Goal: Complete application form: Complete application form

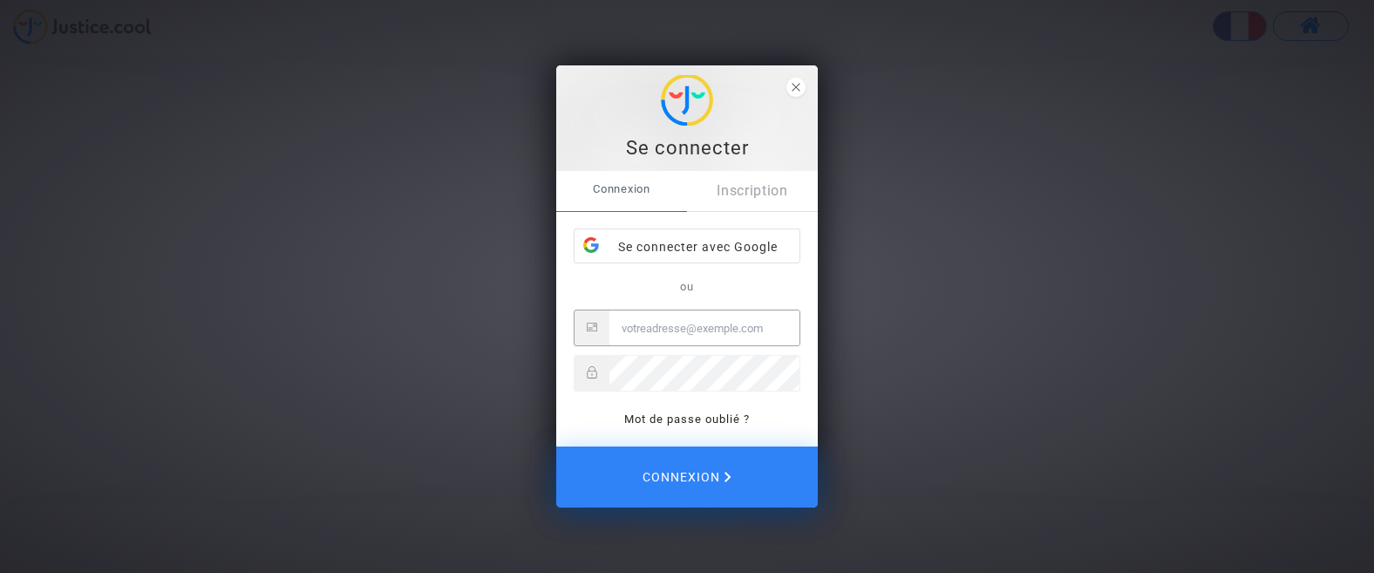
paste input "Contact@onrbat.fr"
type input "Contact@onrbat.fr"
click at [402, 401] on div "Se connecter Connexion Inscription Se connecter avec Google ou Contact@onrbat.f…" at bounding box center [687, 286] width 1374 height 573
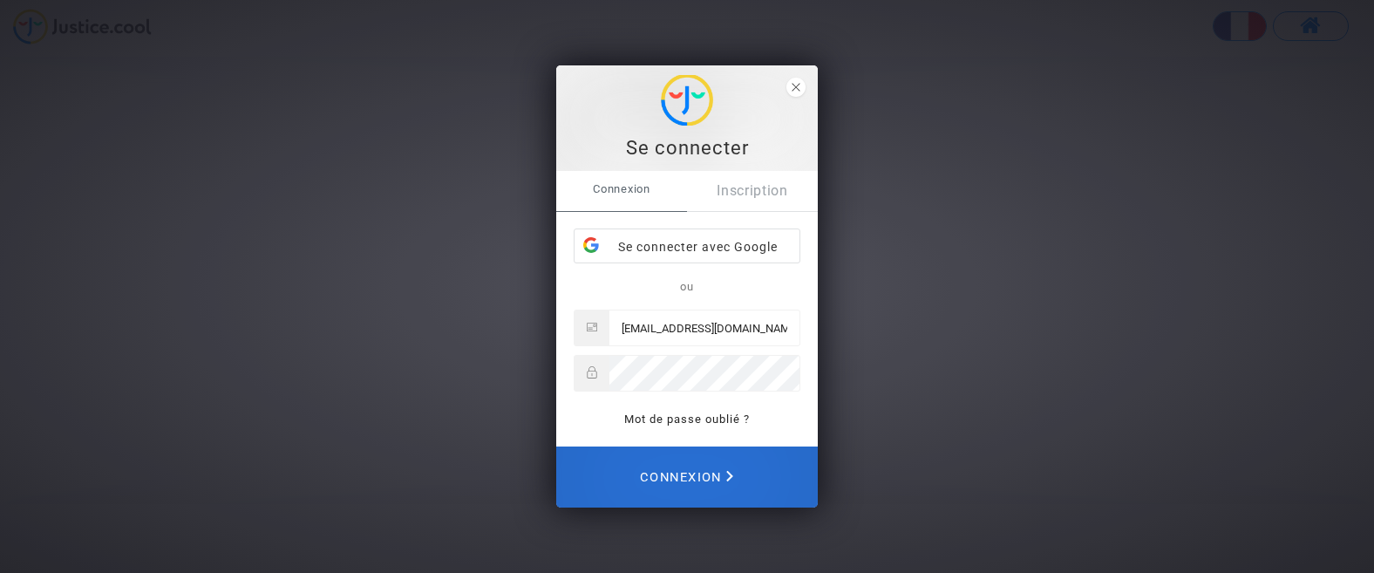
click at [684, 487] on span "Connexion" at bounding box center [686, 477] width 93 height 38
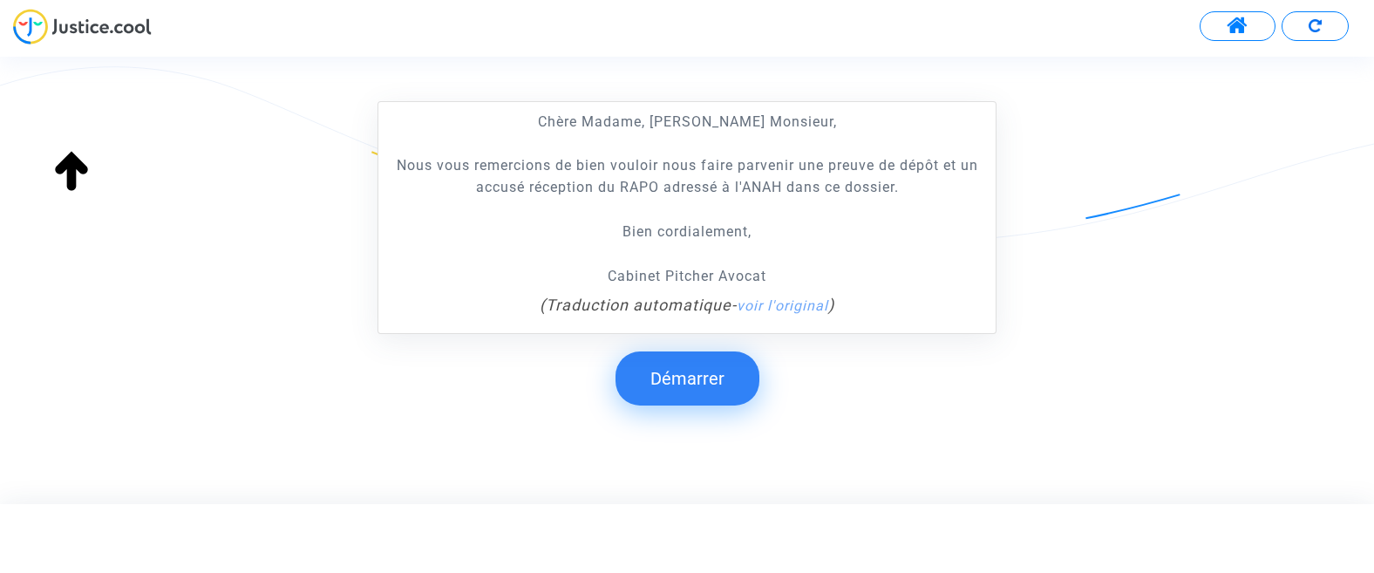
scroll to position [381, 0]
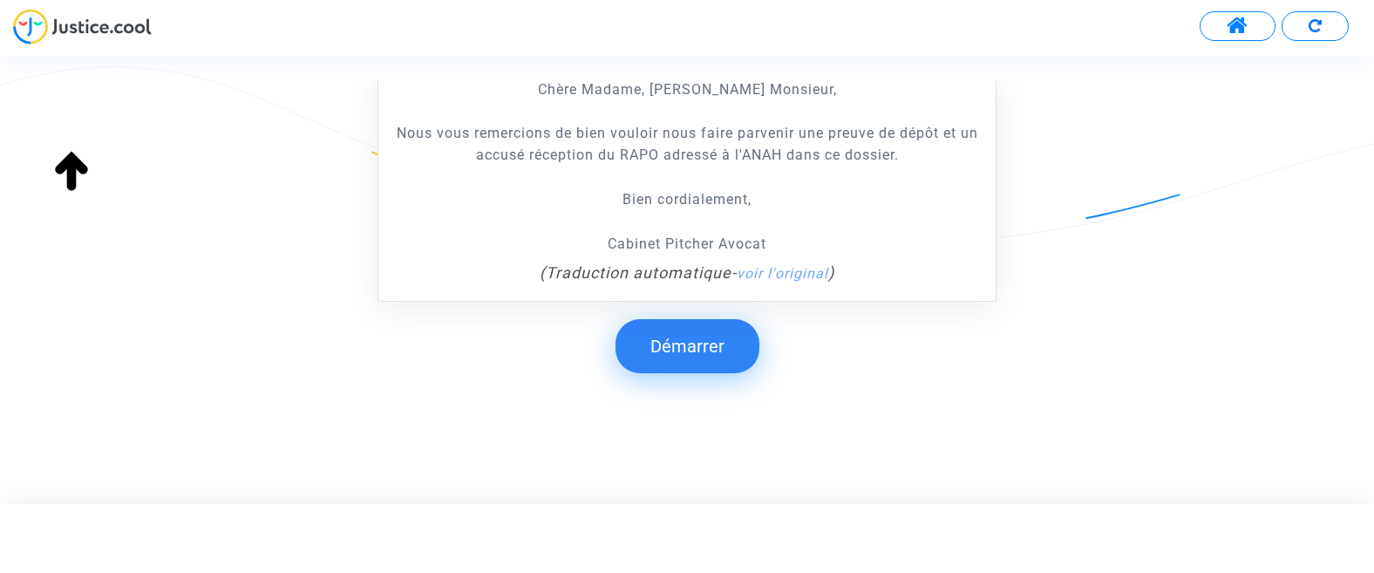
click at [711, 350] on button "Démarrer" at bounding box center [688, 346] width 144 height 54
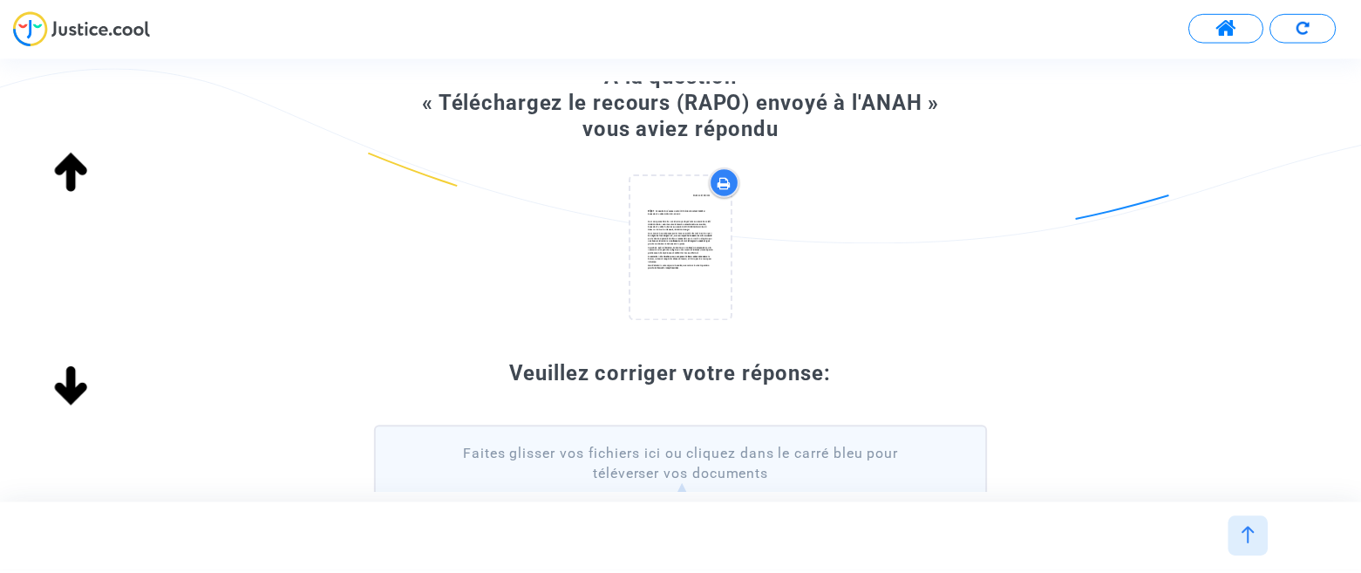
scroll to position [0, 0]
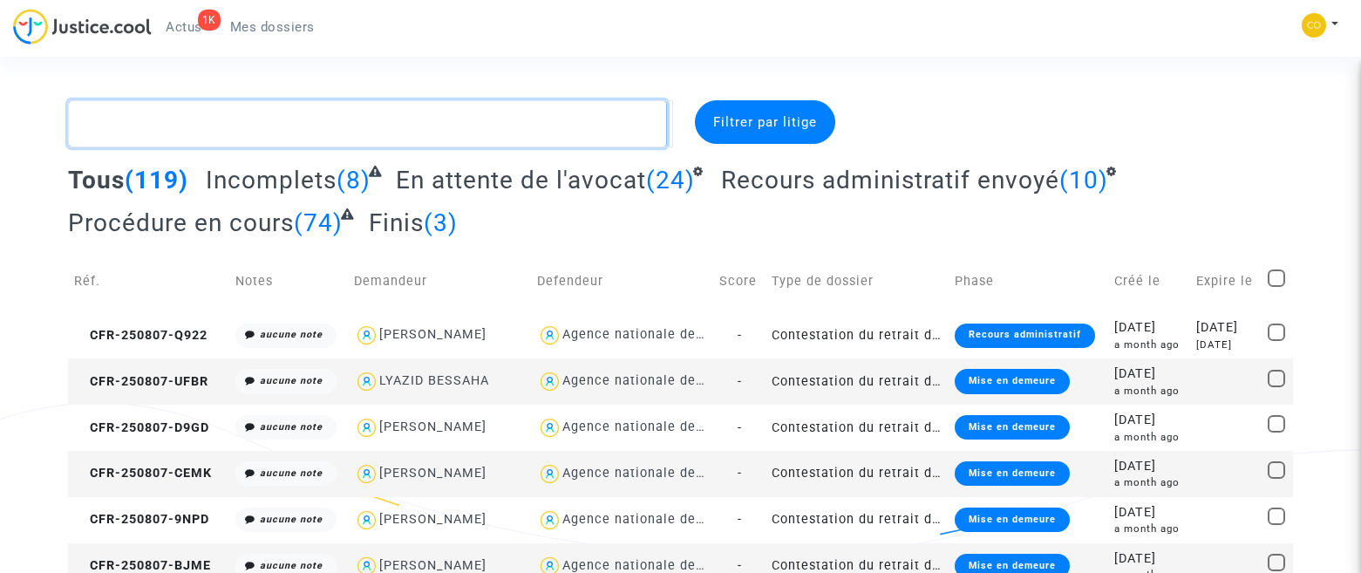
click at [200, 116] on textarea at bounding box center [367, 123] width 599 height 47
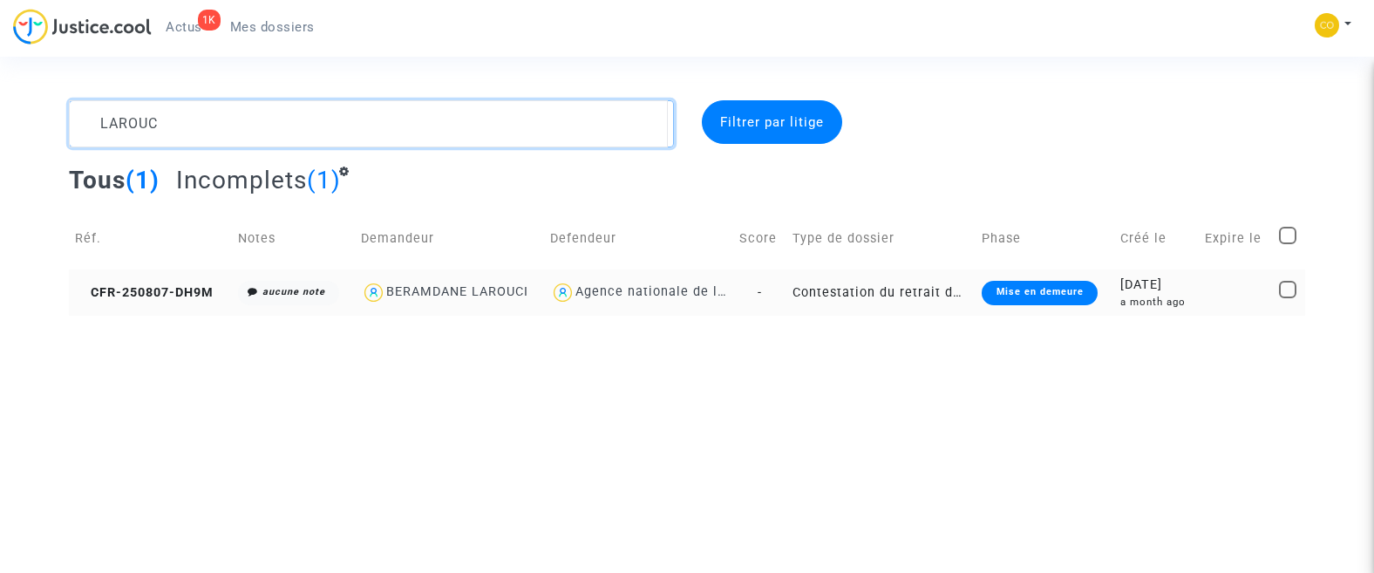
type textarea "LAROUC"
click at [180, 280] on td "CFR-250807-DH9M" at bounding box center [151, 292] width 164 height 46
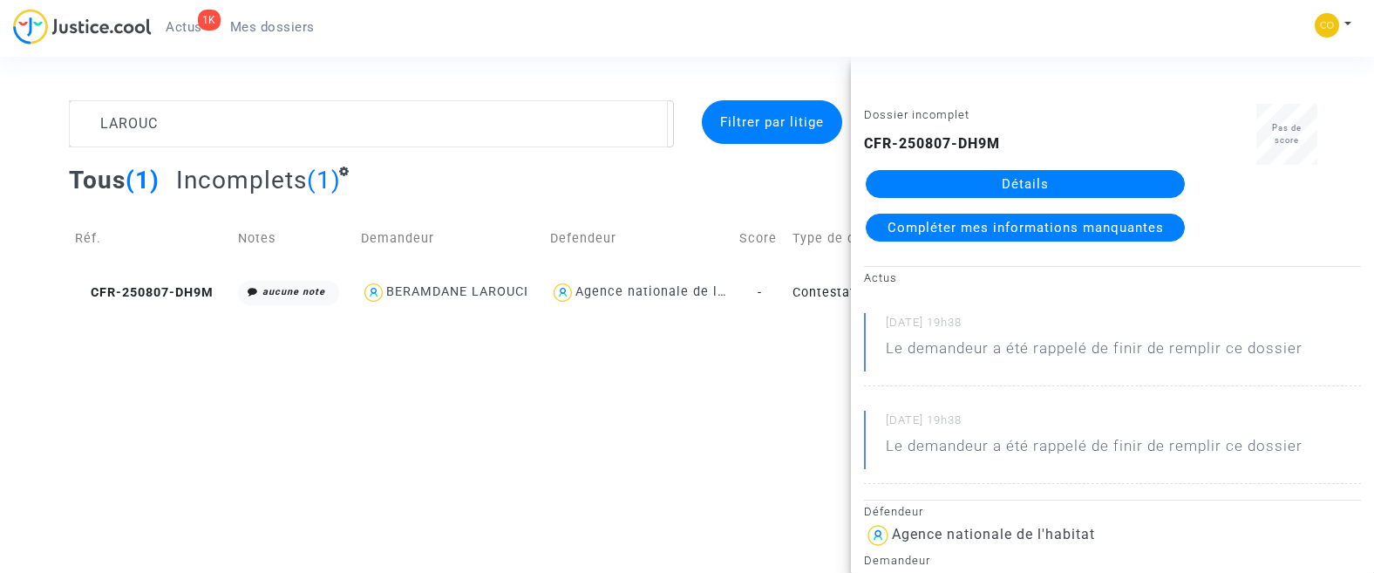
click at [1021, 191] on link "Détails" at bounding box center [1025, 184] width 319 height 28
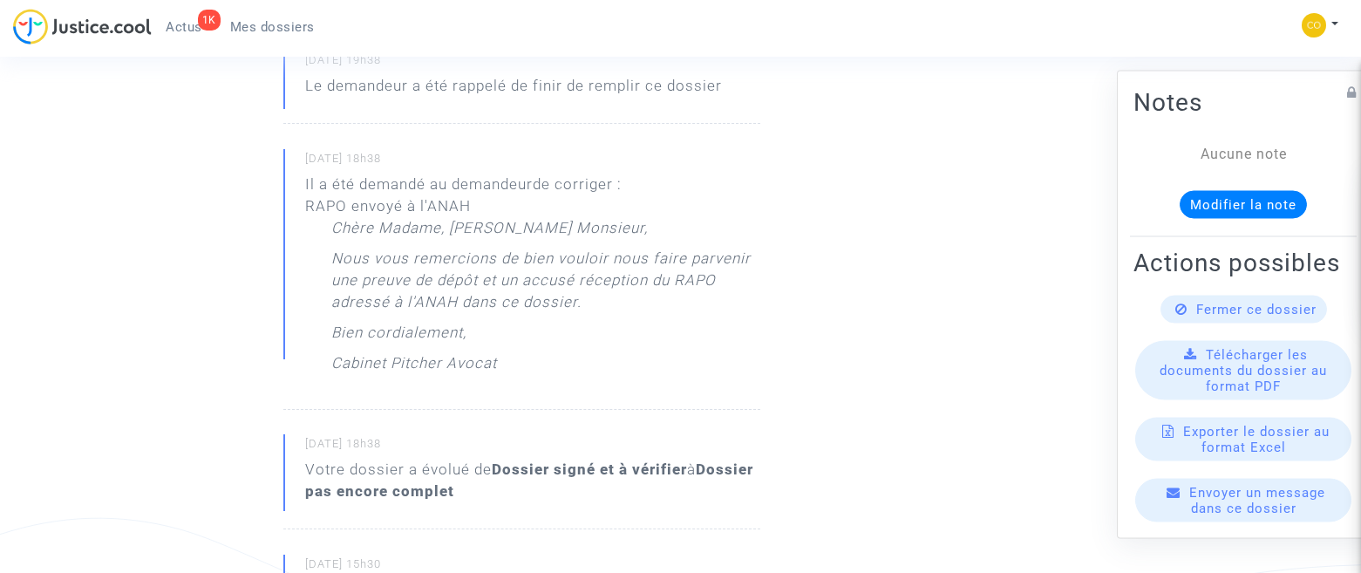
scroll to position [242, 0]
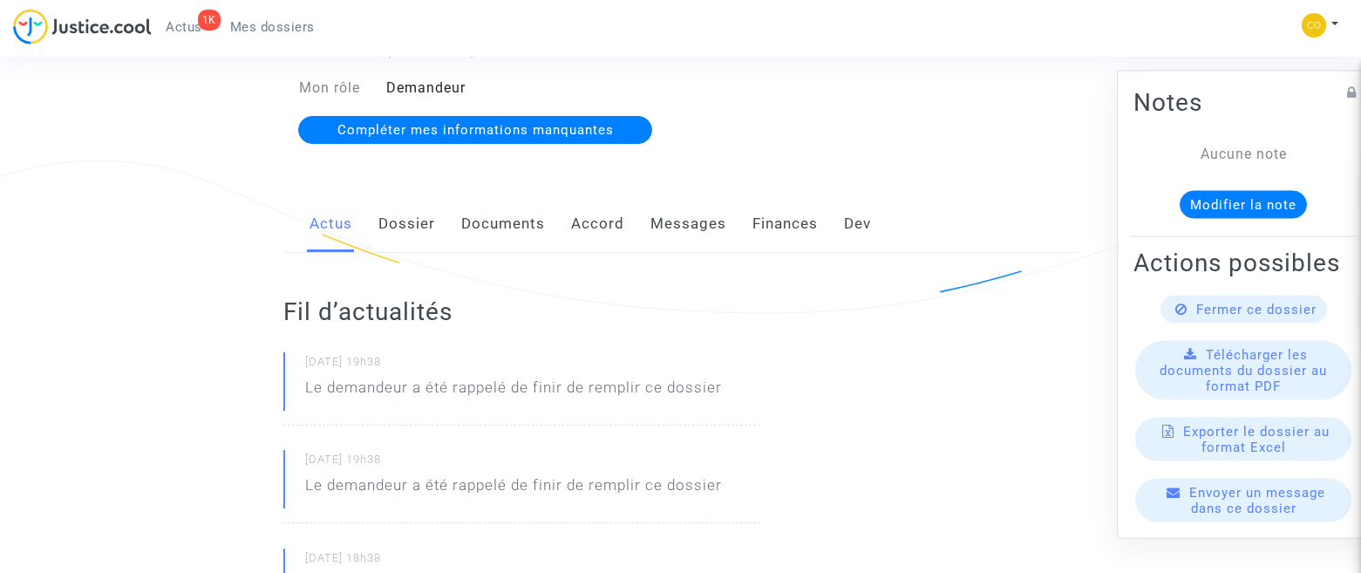
click at [676, 195] on link "Messages" at bounding box center [689, 224] width 76 height 58
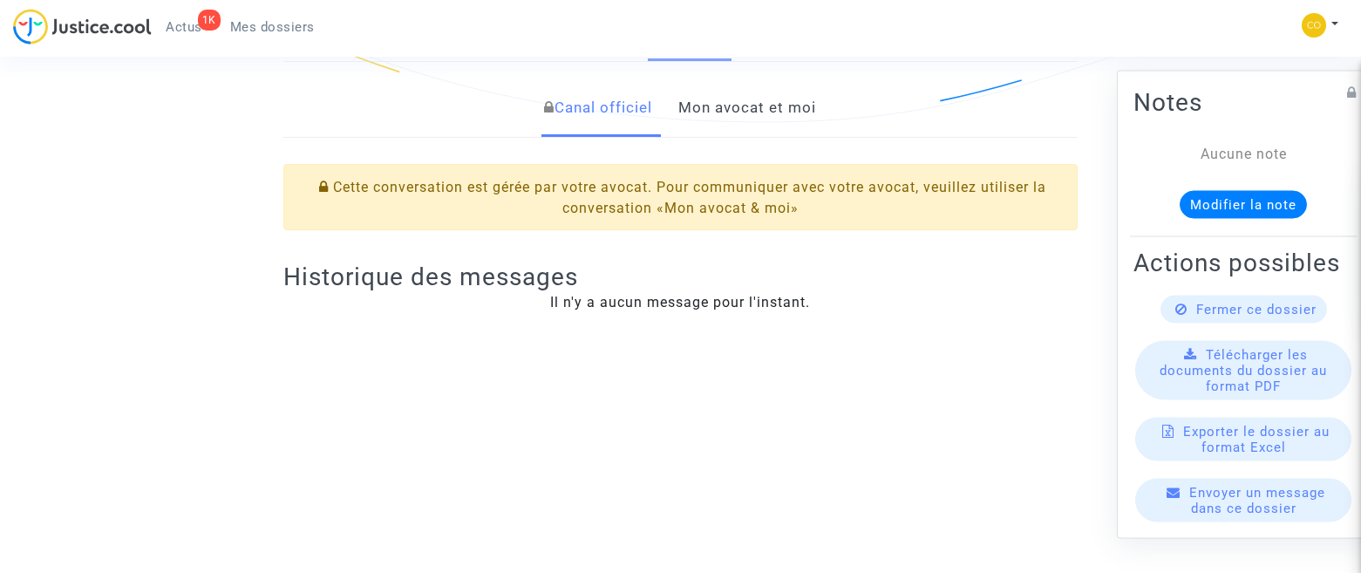
scroll to position [436, 0]
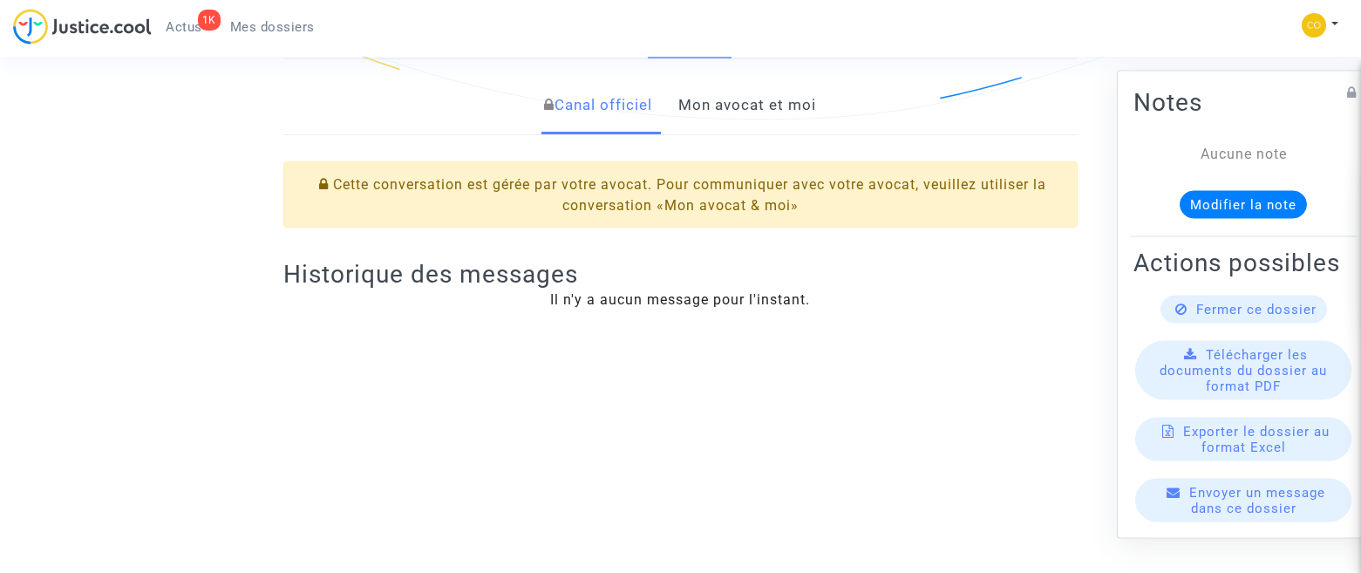
click at [736, 89] on link "Mon avocat et moi" at bounding box center [747, 106] width 138 height 58
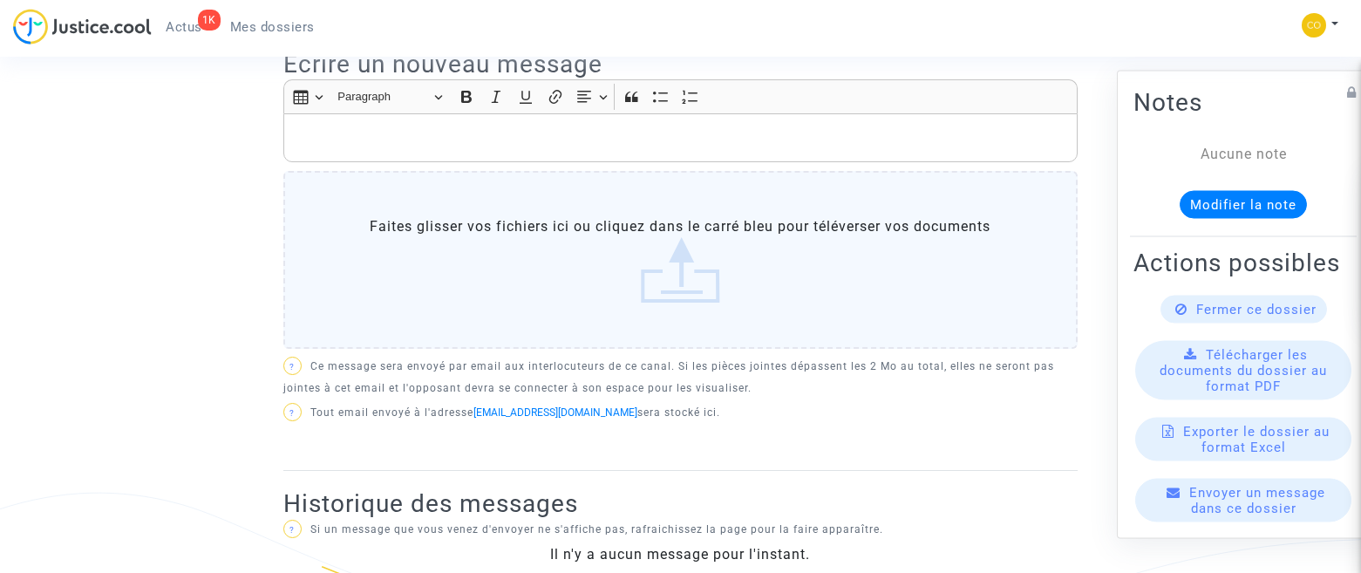
scroll to position [673, 0]
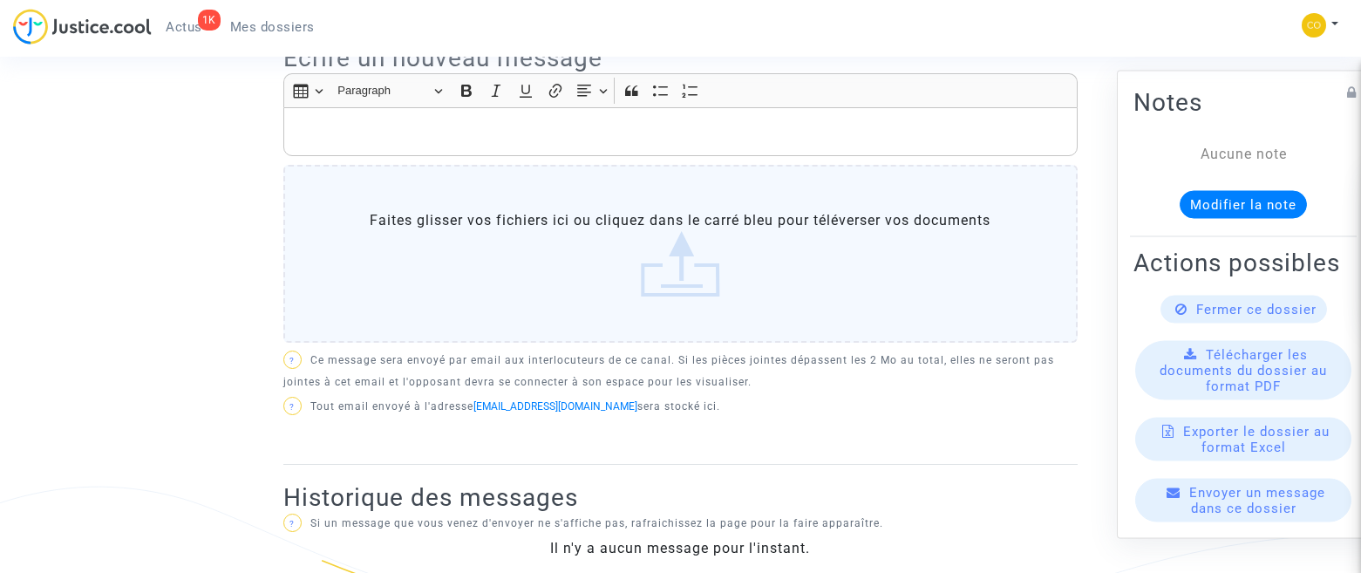
scroll to position [436, 0]
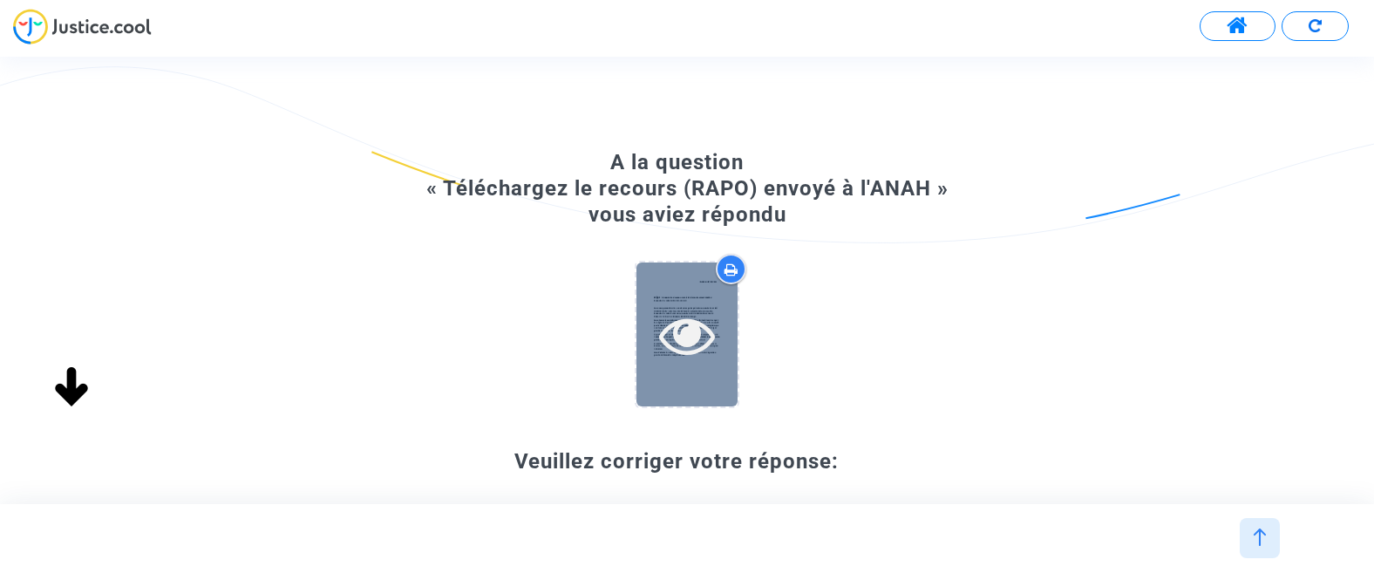
click at [679, 337] on icon at bounding box center [687, 335] width 57 height 56
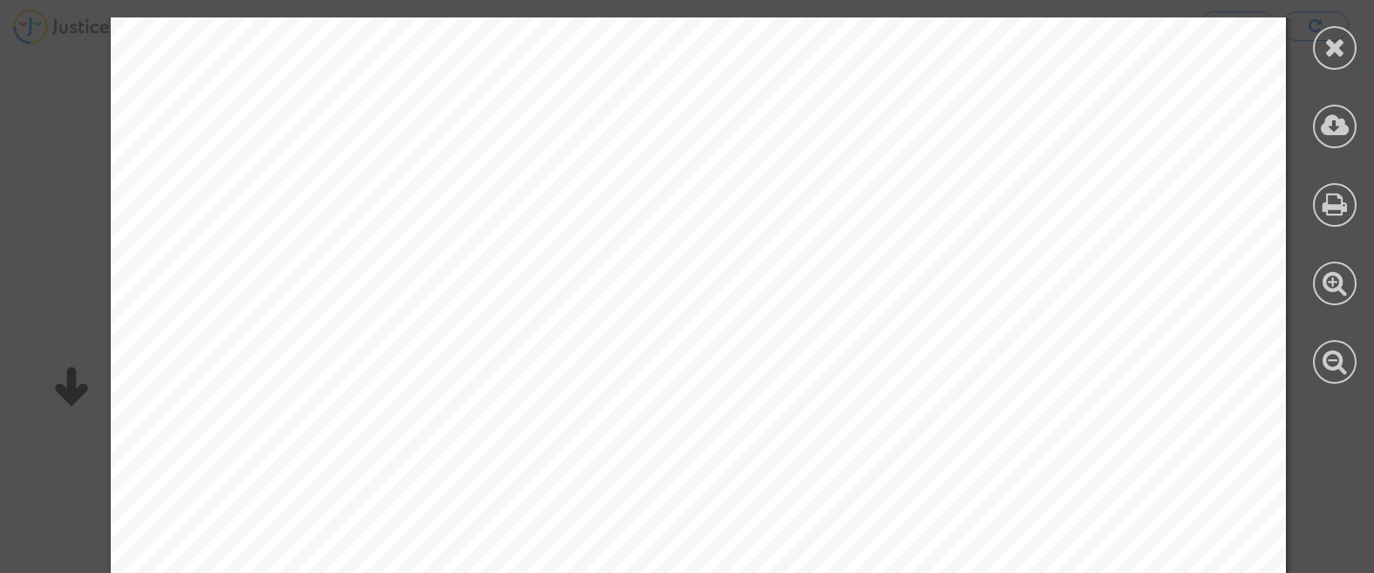
scroll to position [433, 0]
click at [1329, 51] on icon at bounding box center [1336, 47] width 22 height 26
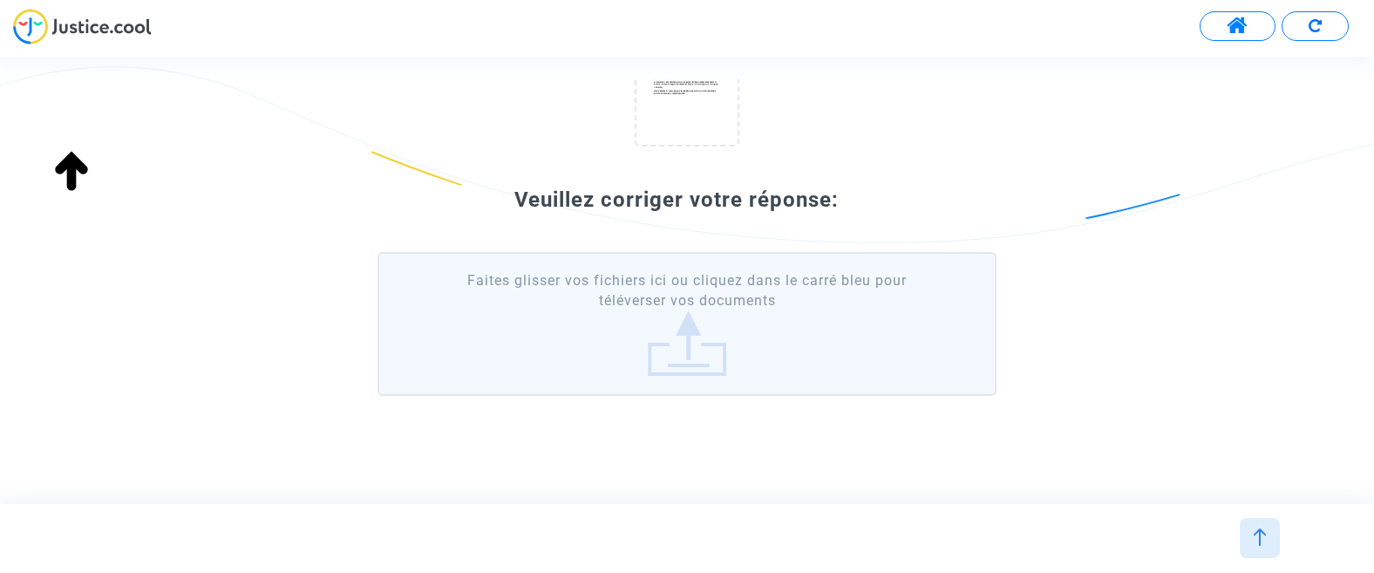
scroll to position [0, 0]
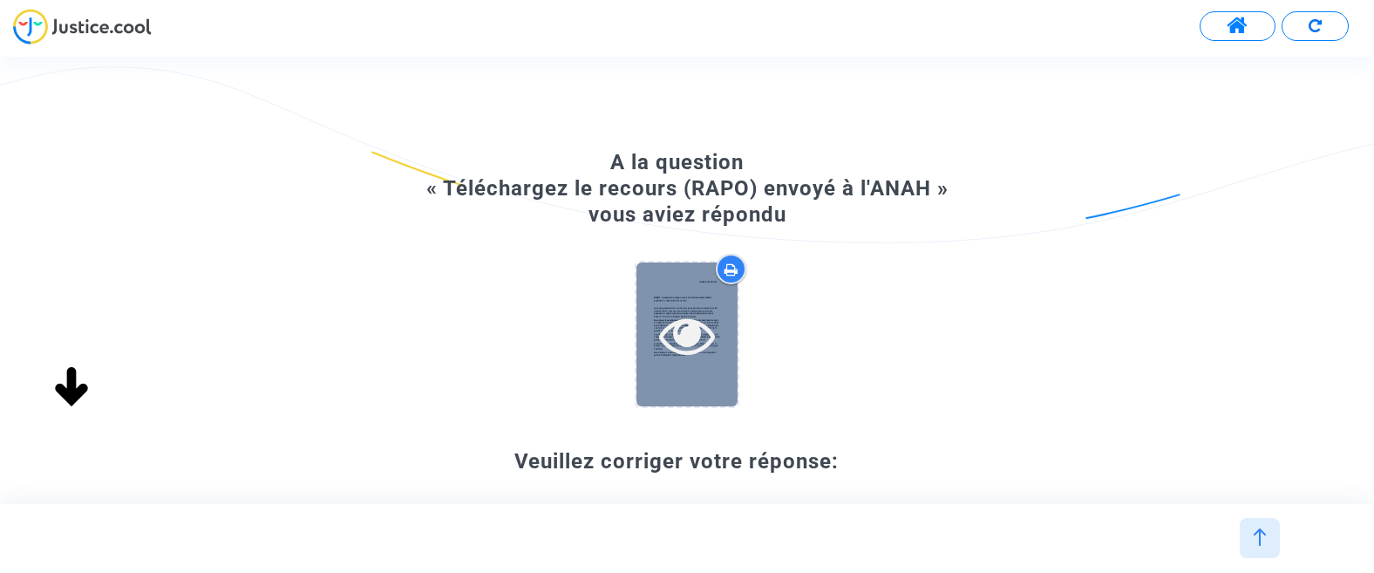
click at [718, 358] on div at bounding box center [687, 335] width 101 height 56
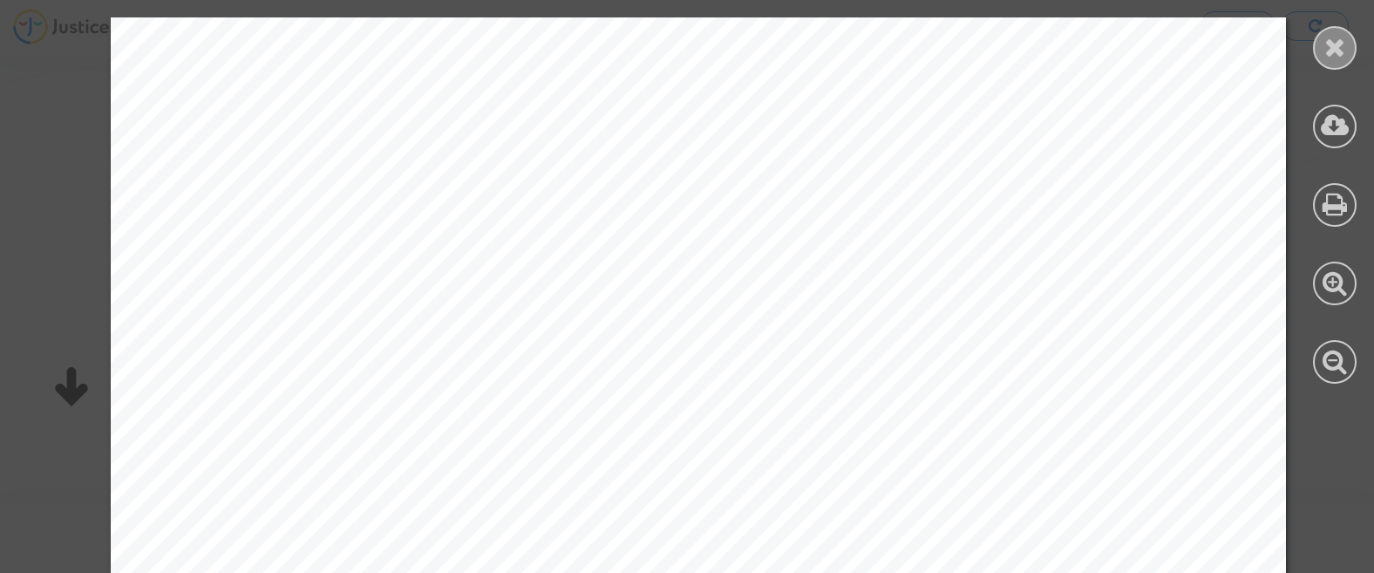
click at [1349, 49] on div at bounding box center [1335, 48] width 44 height 44
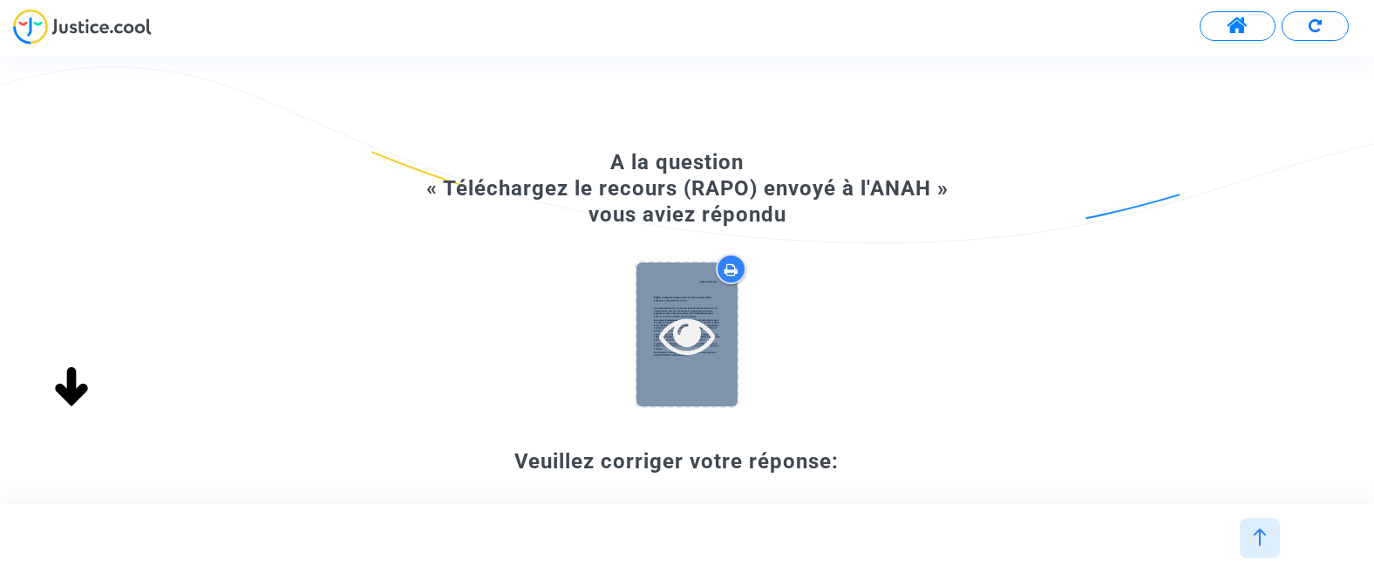
click at [692, 366] on div at bounding box center [687, 334] width 101 height 144
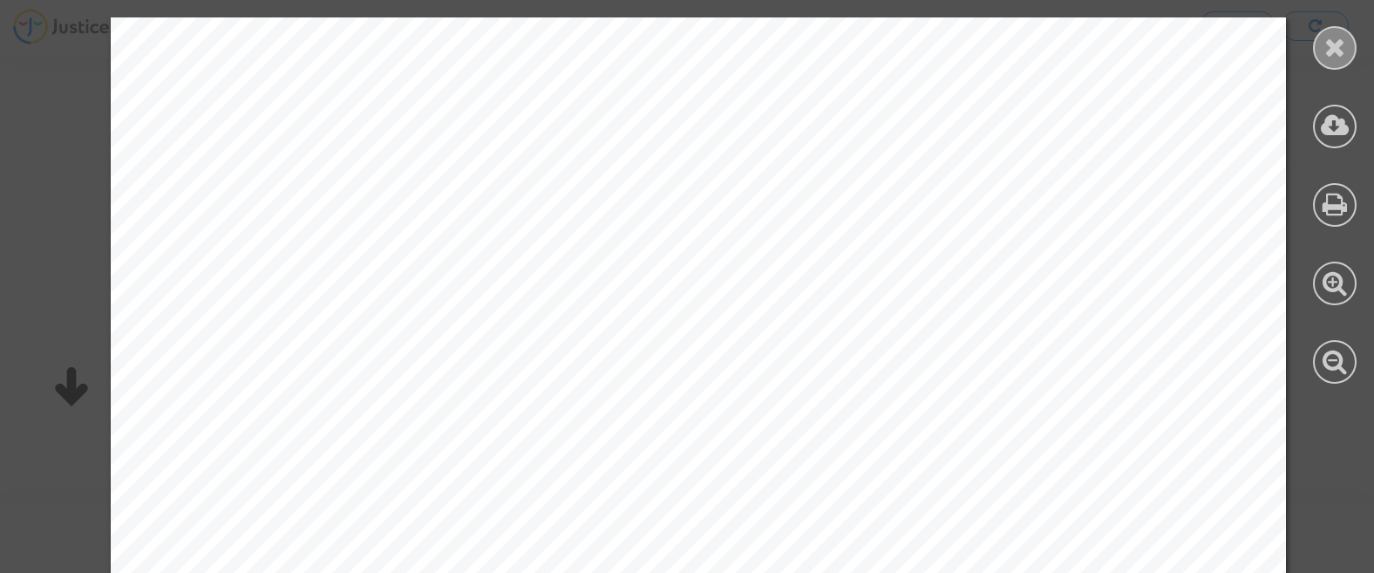
click at [1339, 64] on div at bounding box center [1335, 48] width 44 height 44
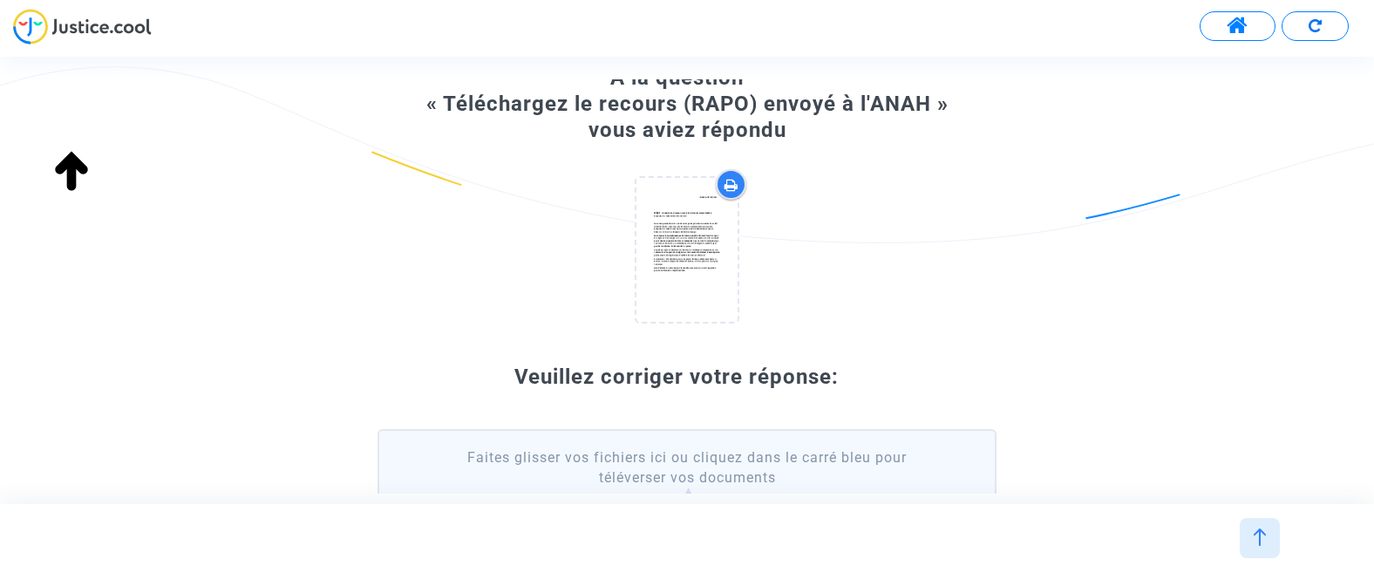
scroll to position [27, 0]
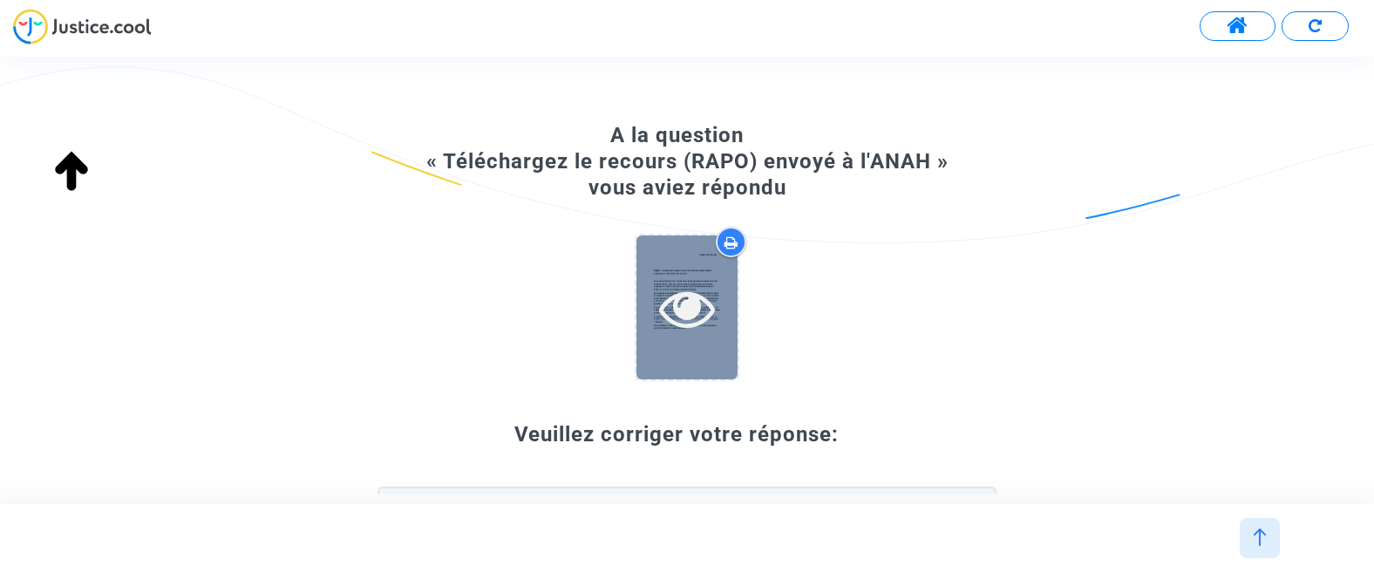
click at [674, 300] on icon at bounding box center [687, 308] width 57 height 56
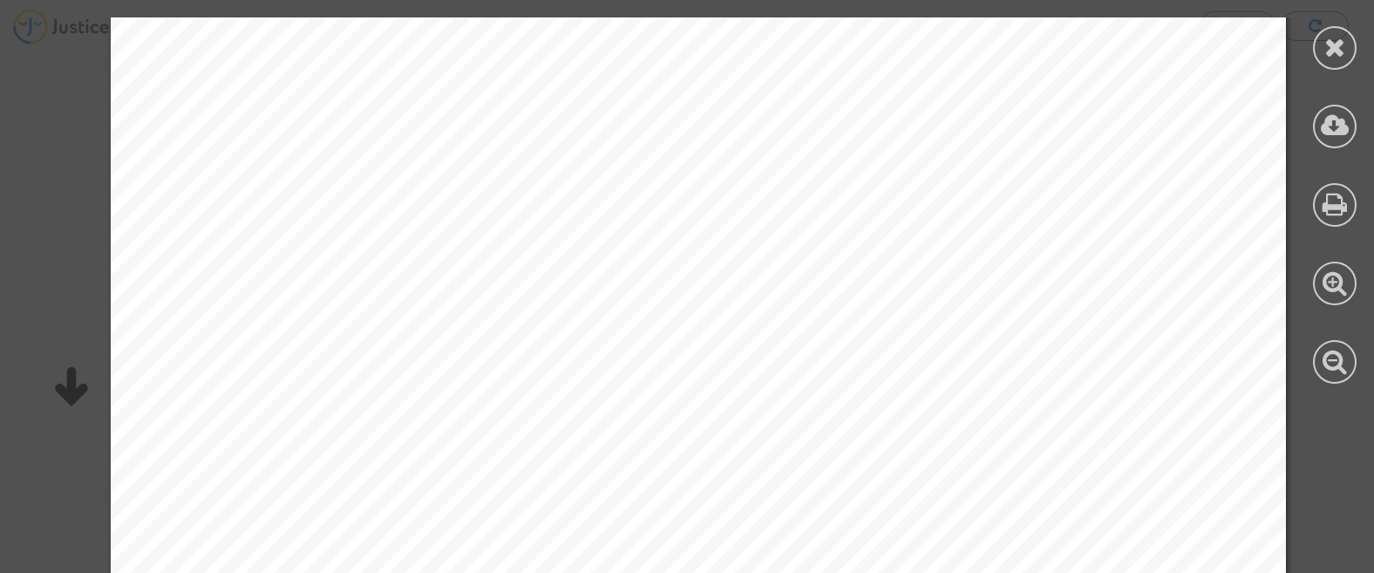
scroll to position [349, 0]
click at [1337, 45] on icon at bounding box center [1336, 47] width 22 height 26
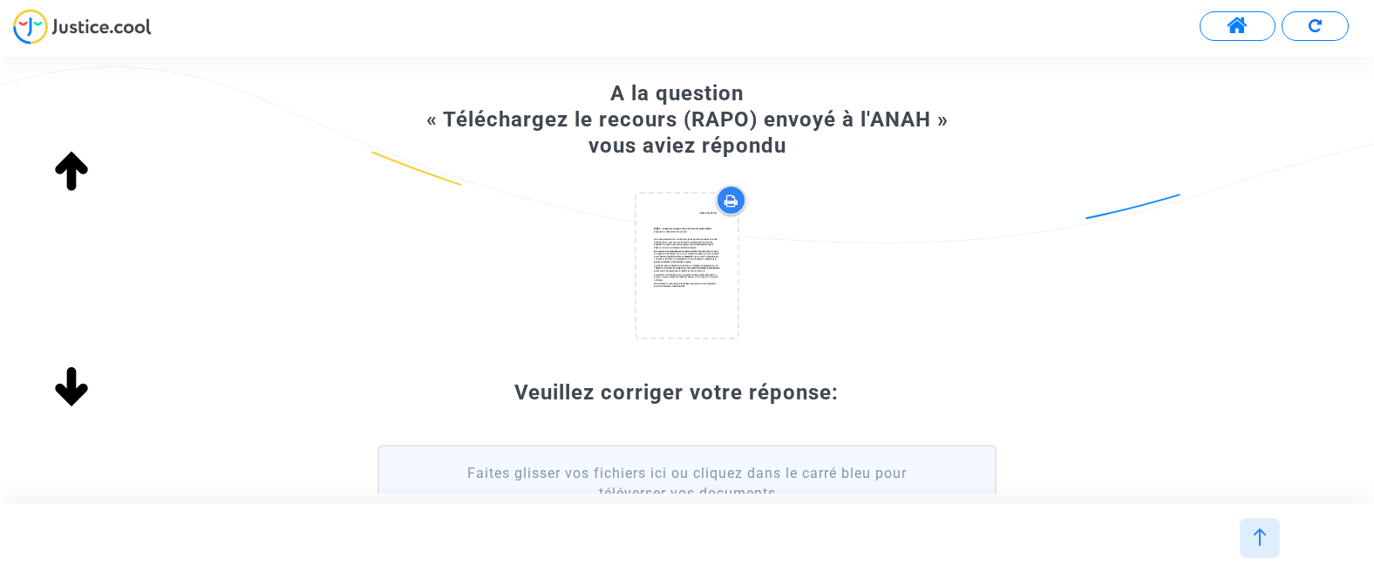
scroll to position [27, 0]
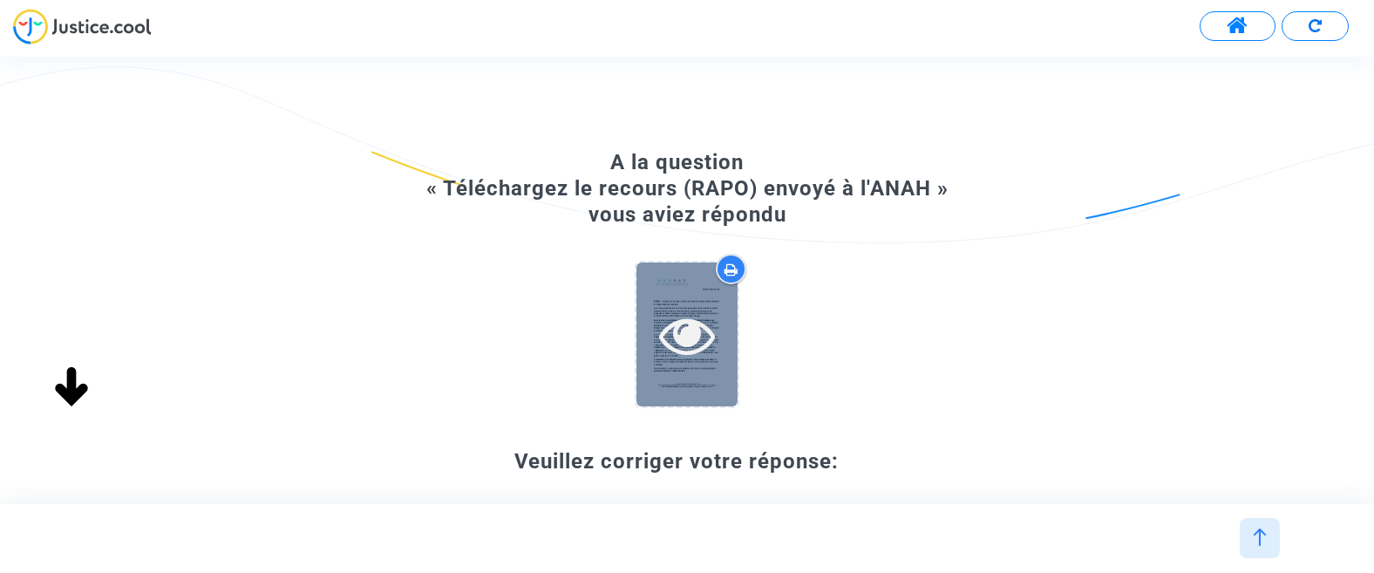
click at [709, 361] on icon at bounding box center [687, 335] width 57 height 56
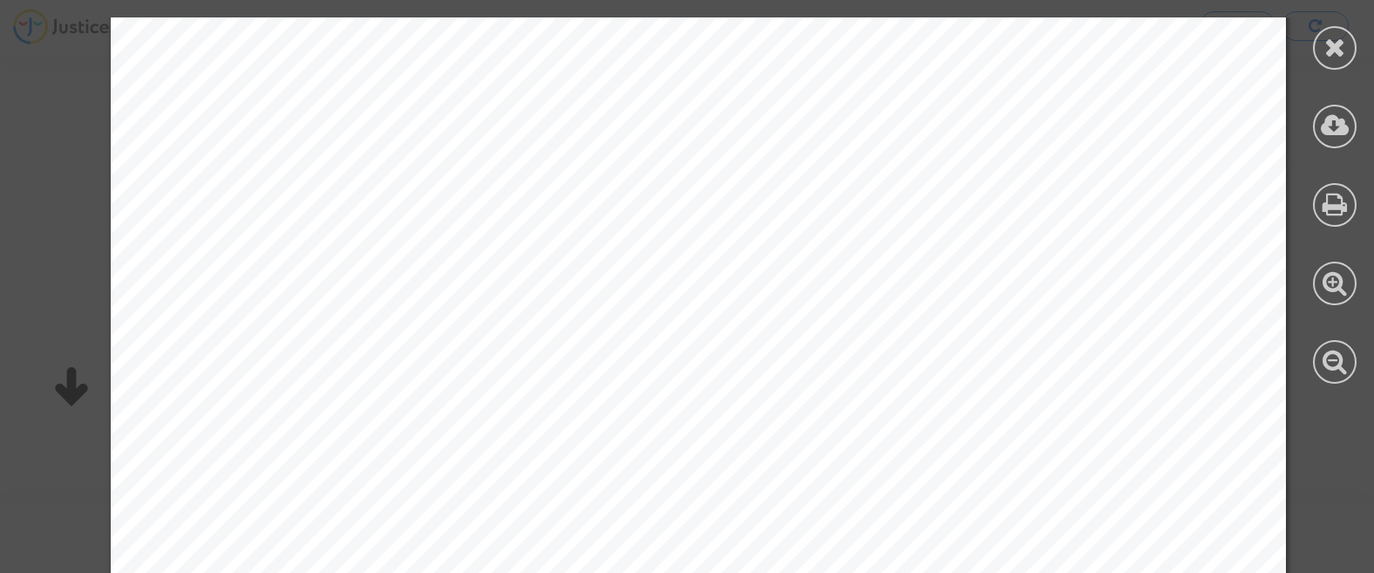
scroll to position [535, 0]
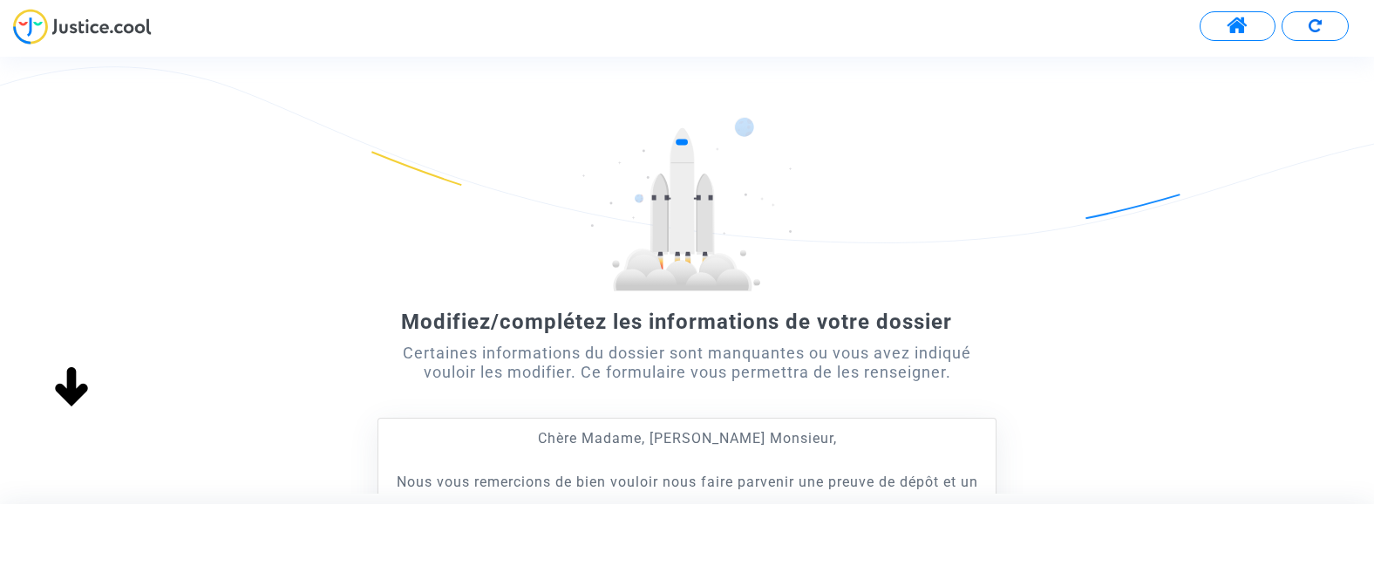
scroll to position [294, 0]
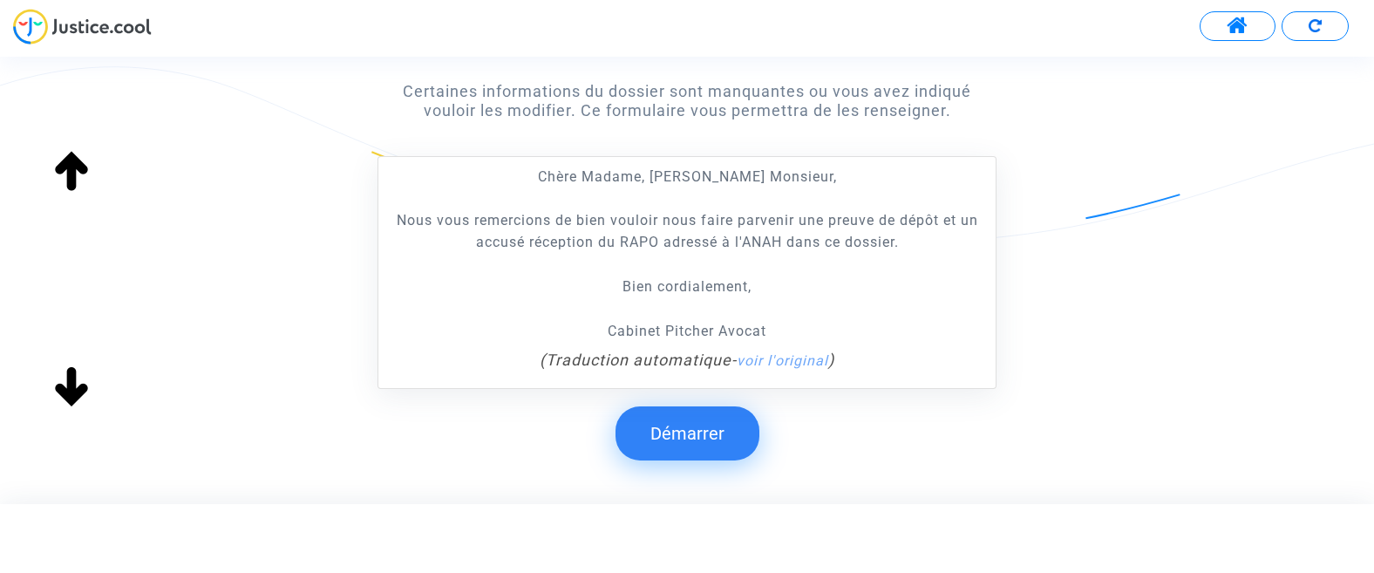
click at [705, 426] on button "Démarrer" at bounding box center [688, 433] width 144 height 54
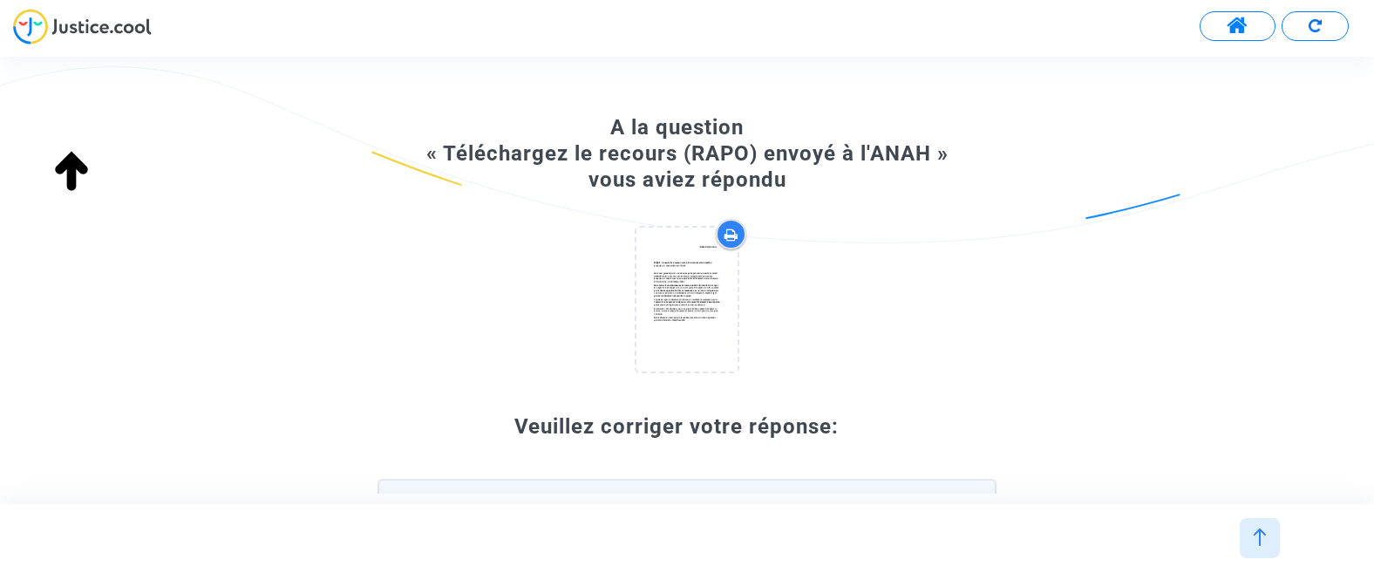
scroll to position [27, 0]
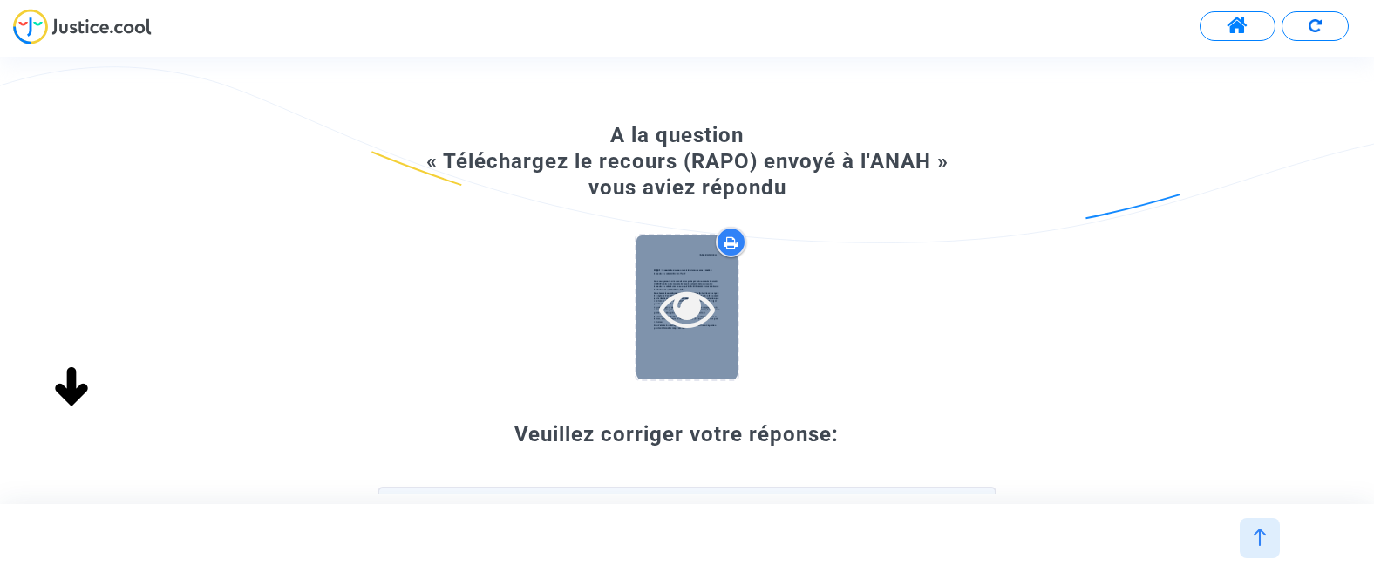
click at [704, 278] on div at bounding box center [687, 307] width 101 height 144
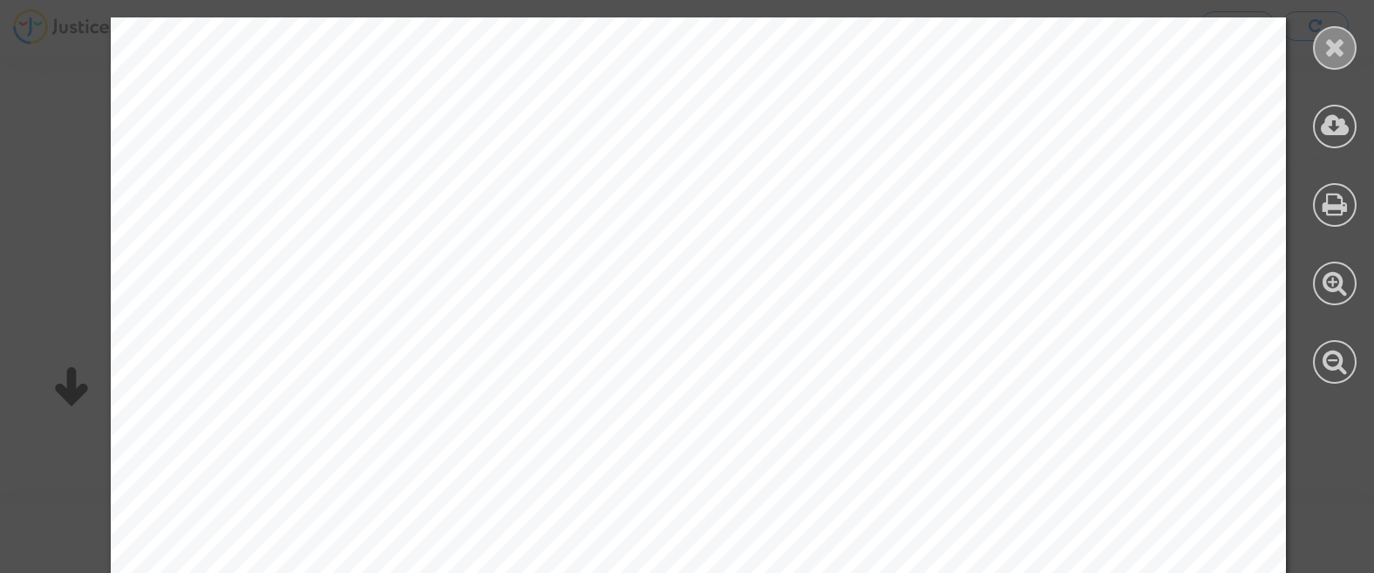
click at [1326, 47] on icon at bounding box center [1336, 47] width 22 height 26
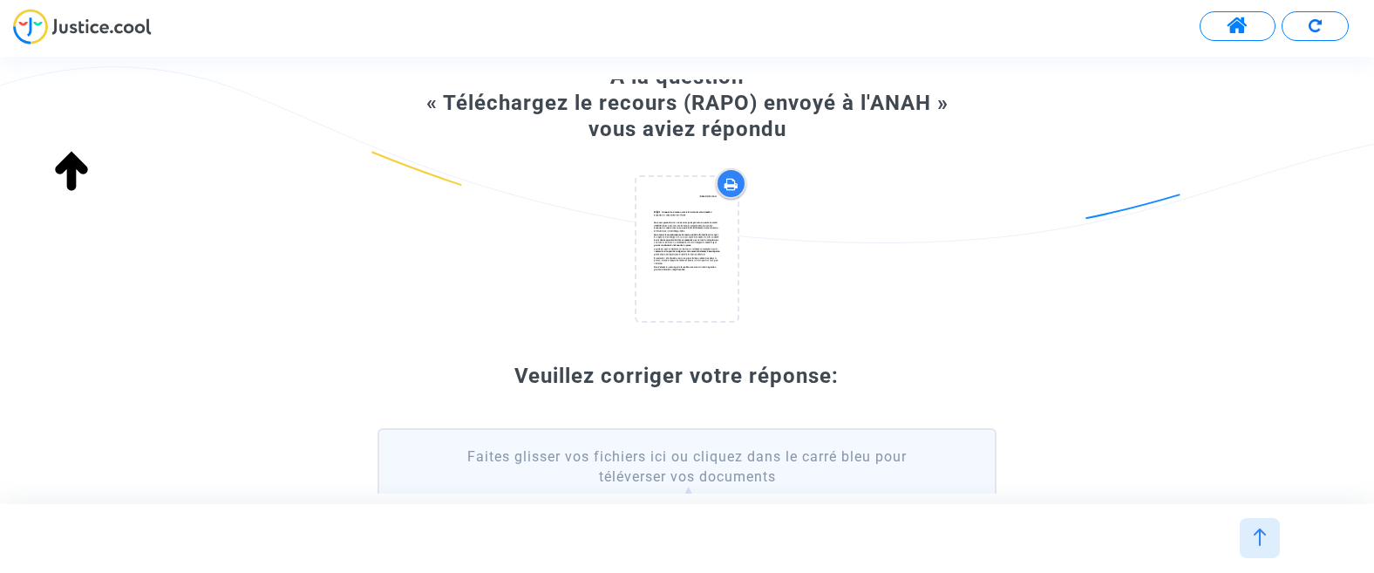
scroll to position [0, 0]
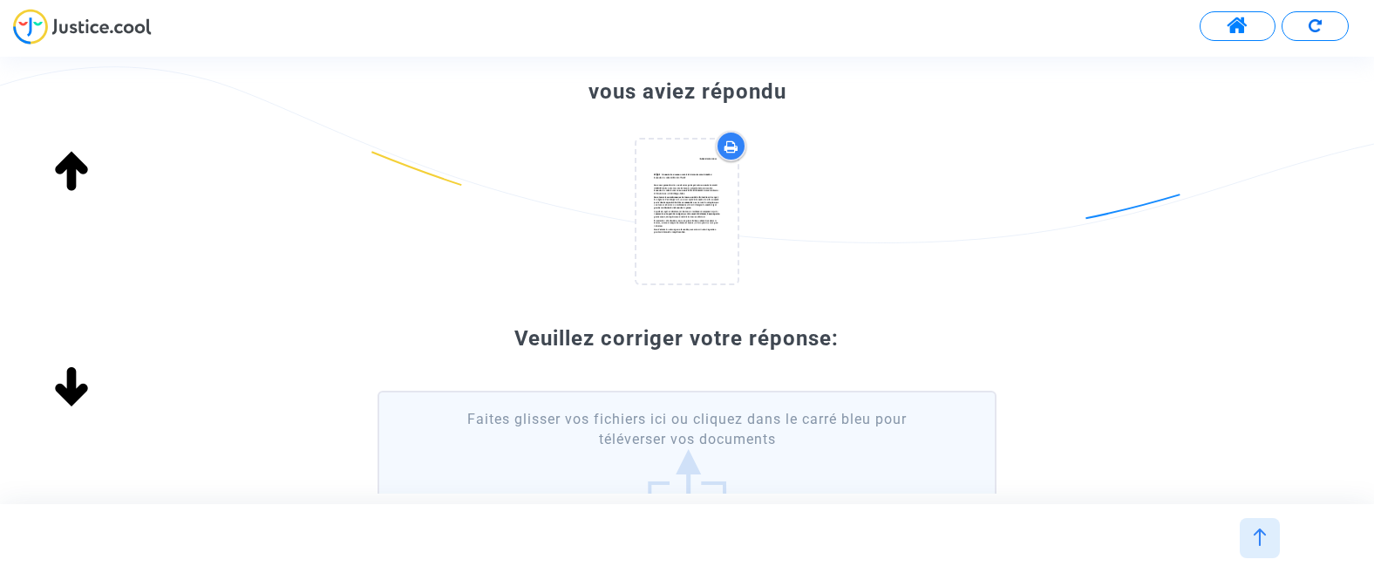
scroll to position [87, 0]
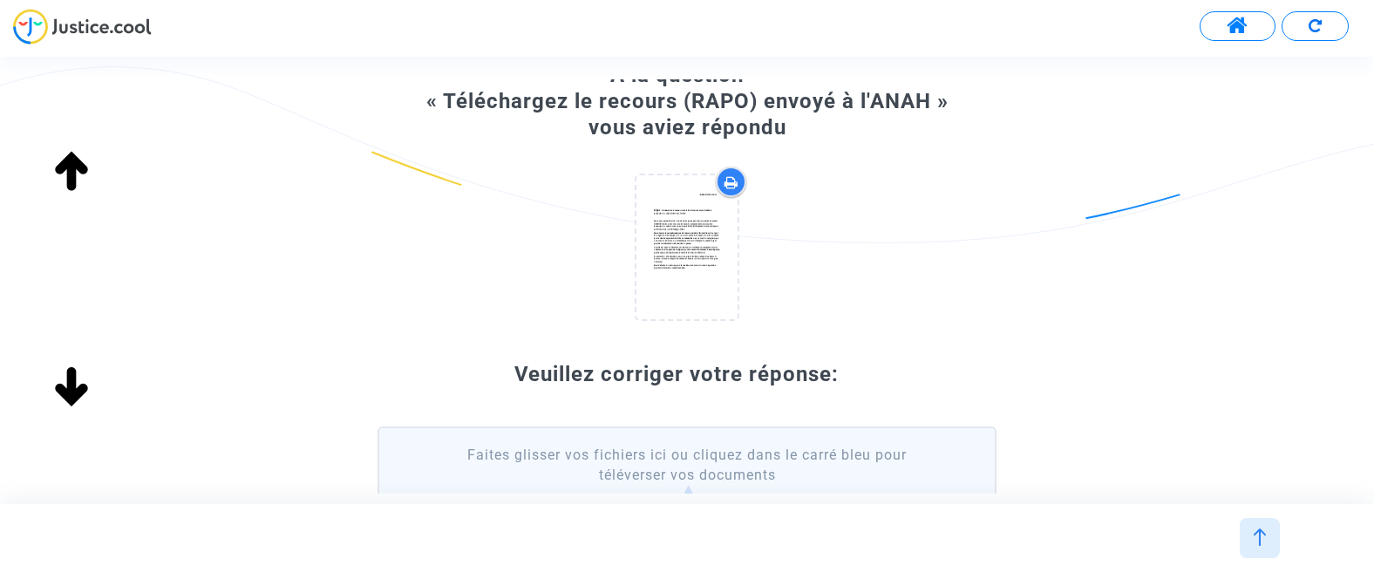
click at [682, 370] on p "Veuillez corriger votre réponse:" at bounding box center [687, 374] width 618 height 26
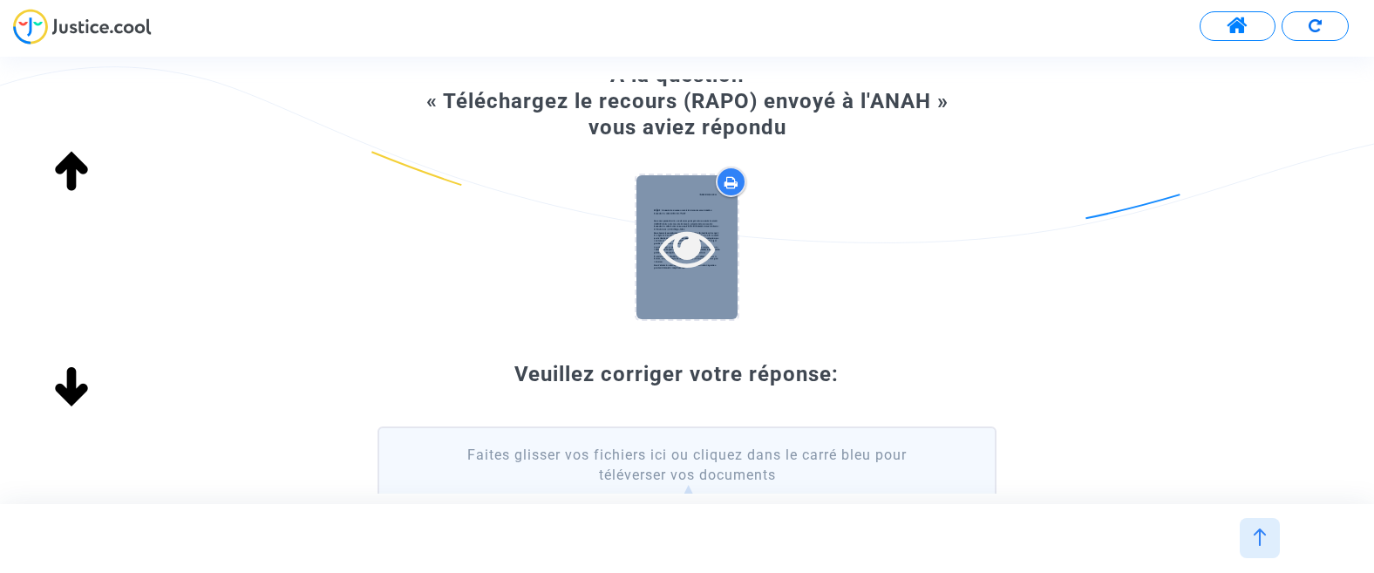
click at [691, 240] on icon at bounding box center [687, 248] width 57 height 56
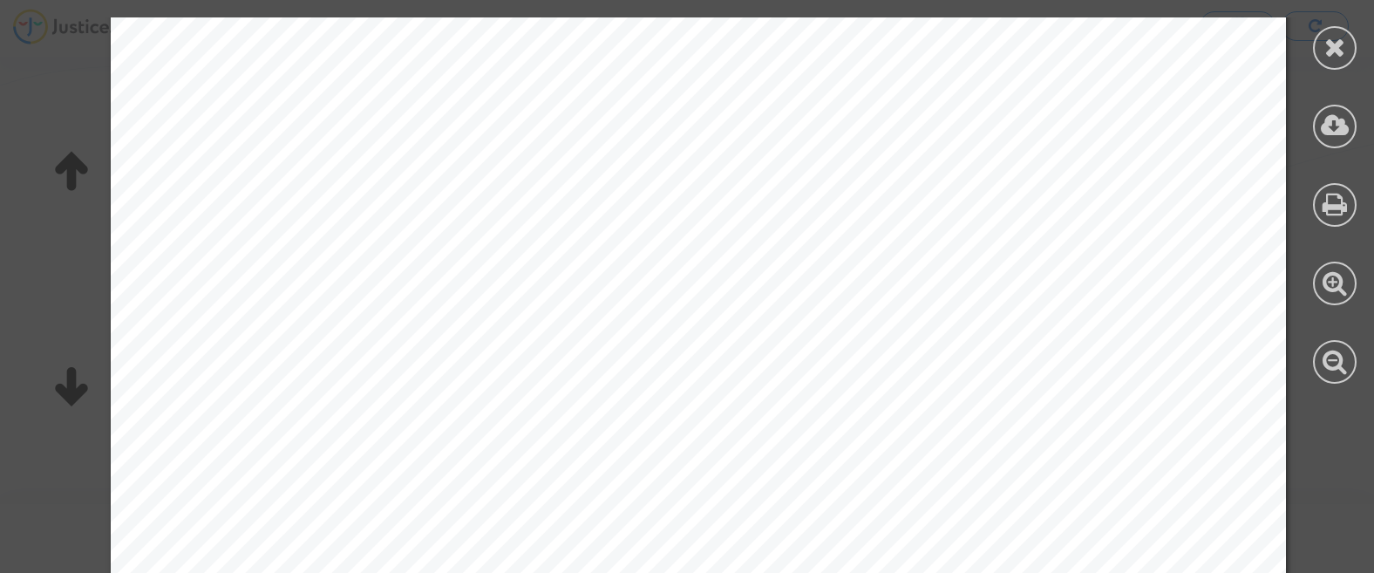
scroll to position [0, 0]
drag, startPoint x: 1333, startPoint y: 47, endPoint x: 698, endPoint y: 320, distance: 691.8
click at [1329, 51] on icon at bounding box center [1336, 47] width 22 height 26
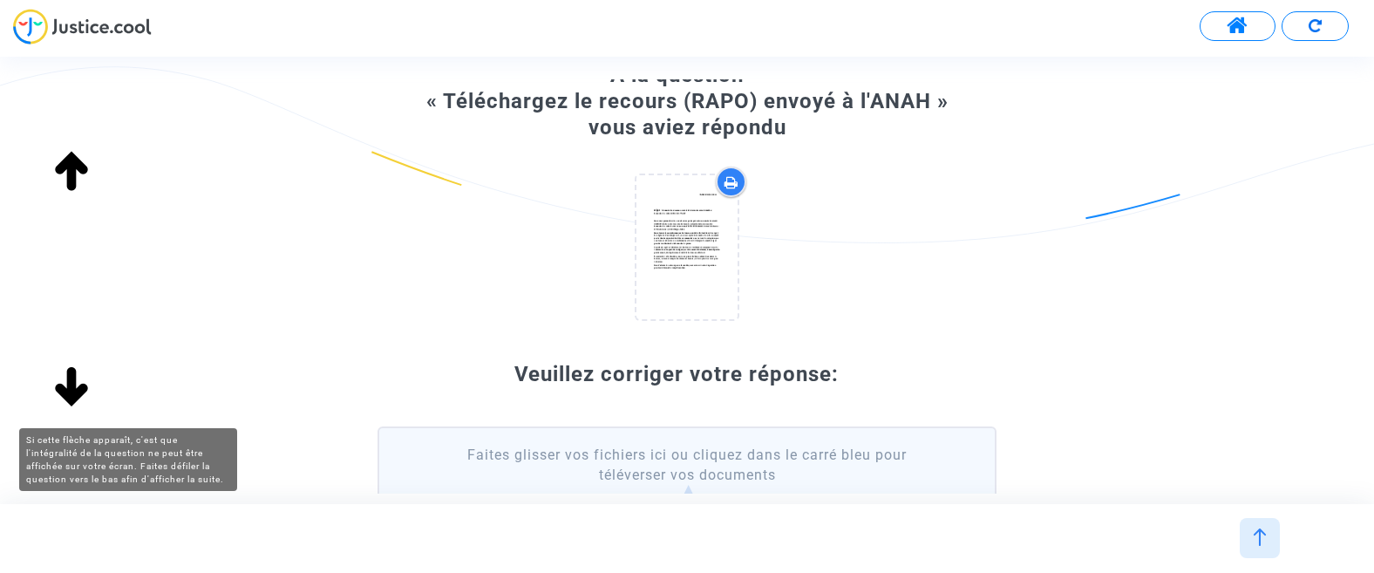
click at [68, 389] on img at bounding box center [72, 388] width 56 height 56
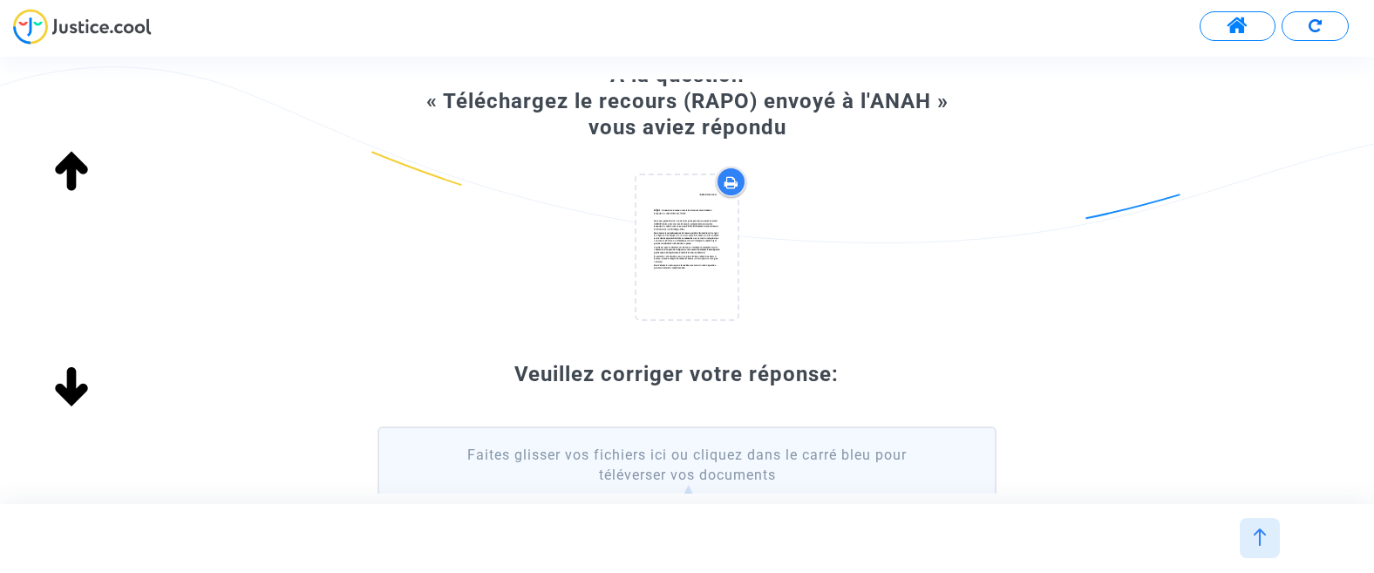
drag, startPoint x: 69, startPoint y: 161, endPoint x: 60, endPoint y: 195, distance: 35.1
click at [67, 163] on img at bounding box center [72, 172] width 56 height 56
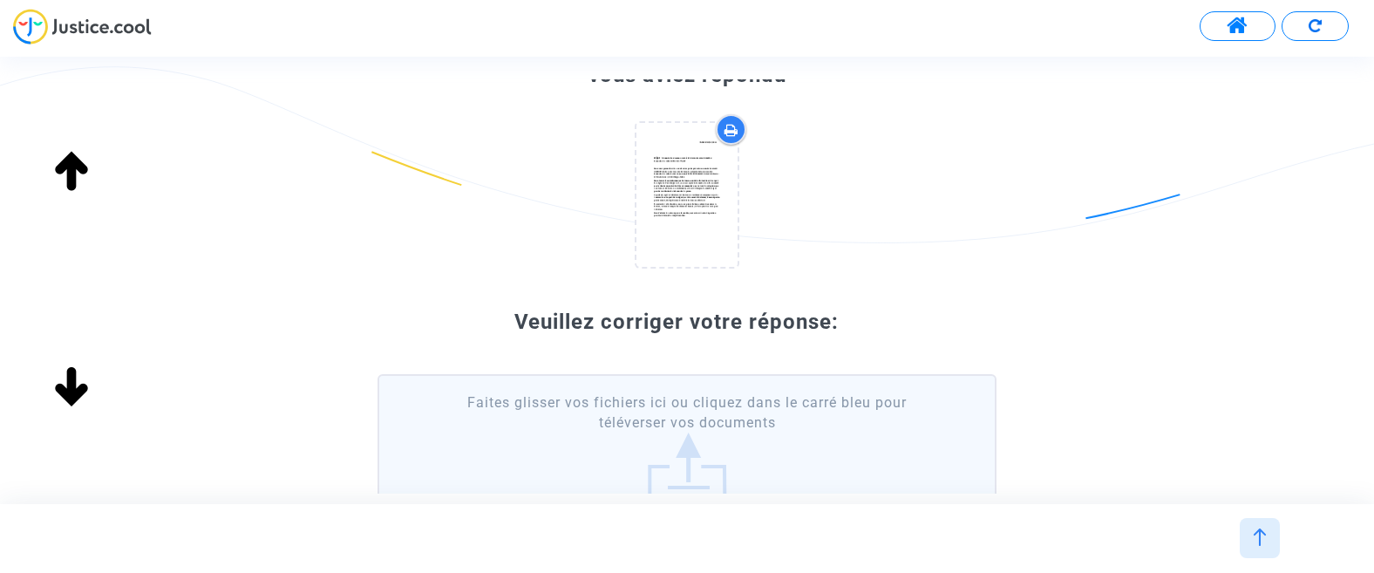
scroll to position [174, 0]
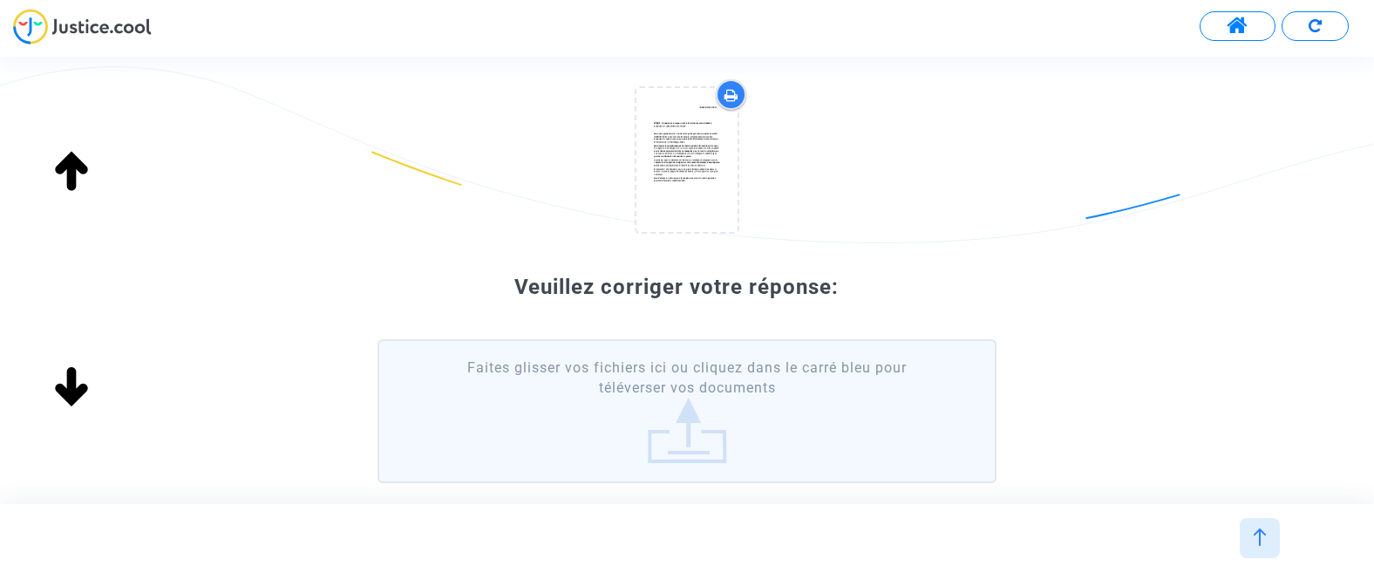
drag, startPoint x: 690, startPoint y: 134, endPoint x: 712, endPoint y: 421, distance: 287.8
click at [712, 421] on div "A la question « Téléchargez le recours (RAPO) envoyé à l'ANAH » vous aviez répo…" at bounding box center [687, 239] width 618 height 528
click at [910, 160] on div at bounding box center [687, 163] width 618 height 168
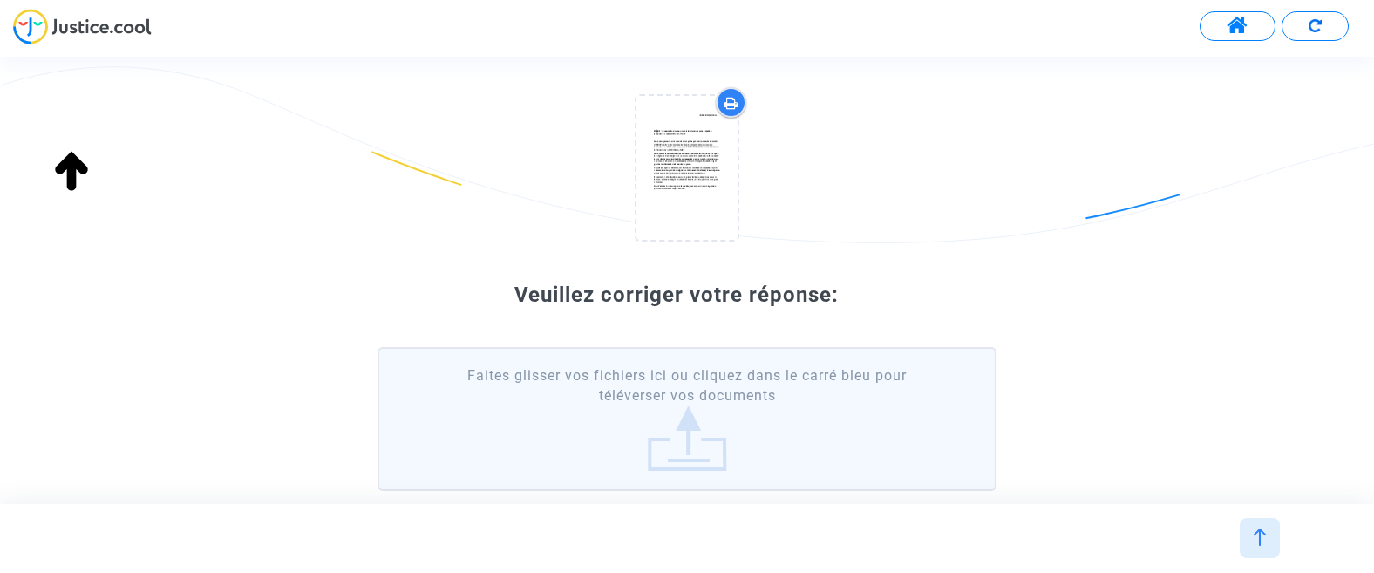
scroll to position [87, 0]
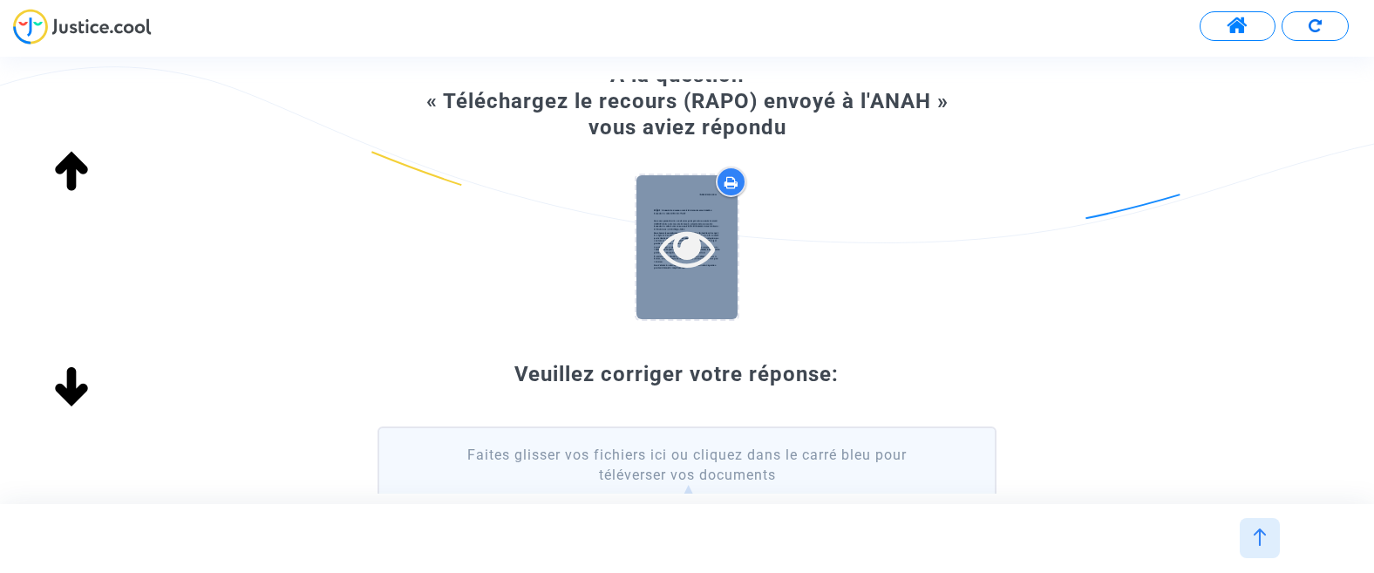
click at [707, 217] on div at bounding box center [687, 247] width 101 height 144
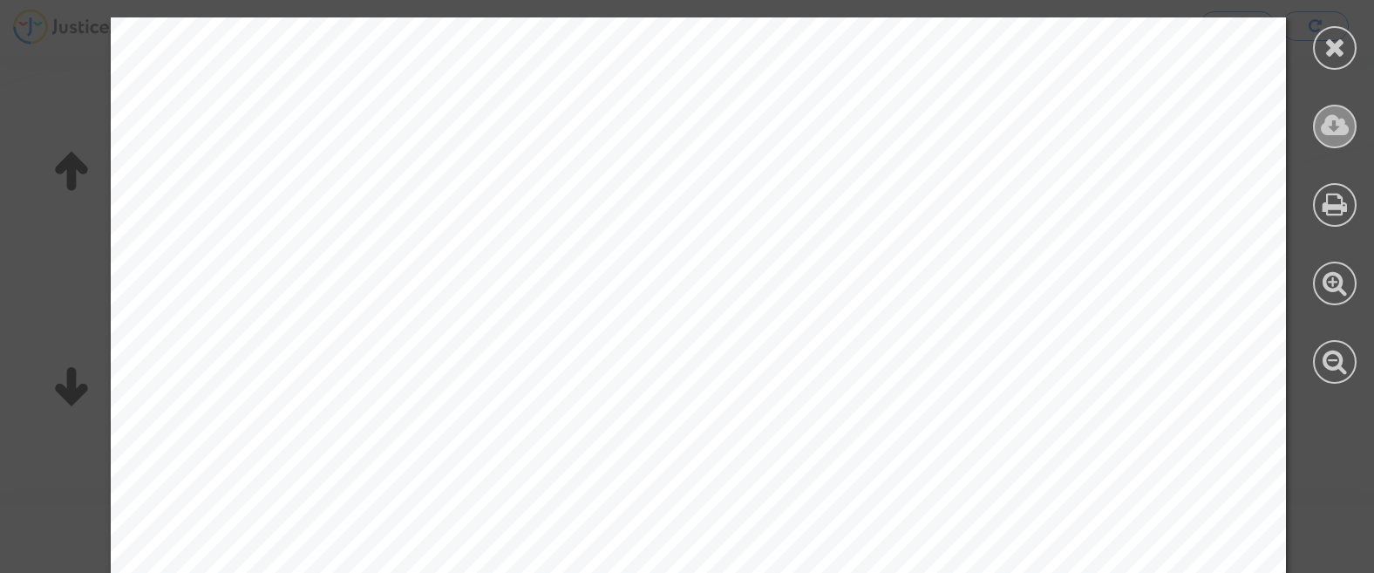
click at [1337, 119] on icon at bounding box center [1335, 125] width 29 height 26
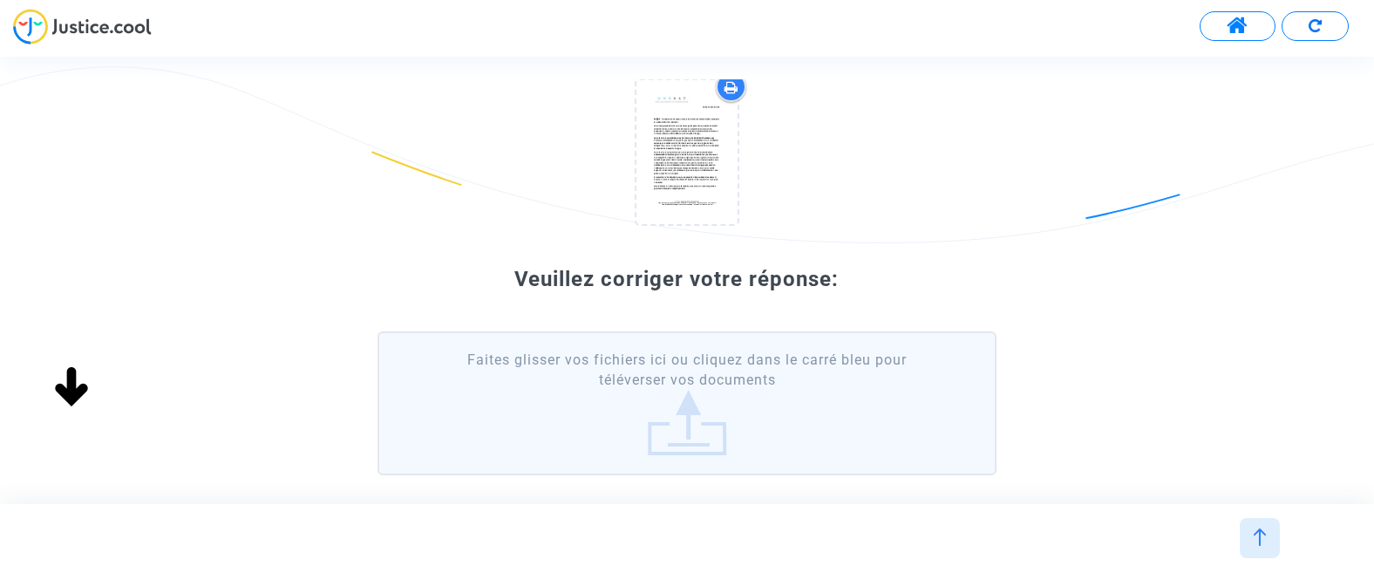
scroll to position [289, 0]
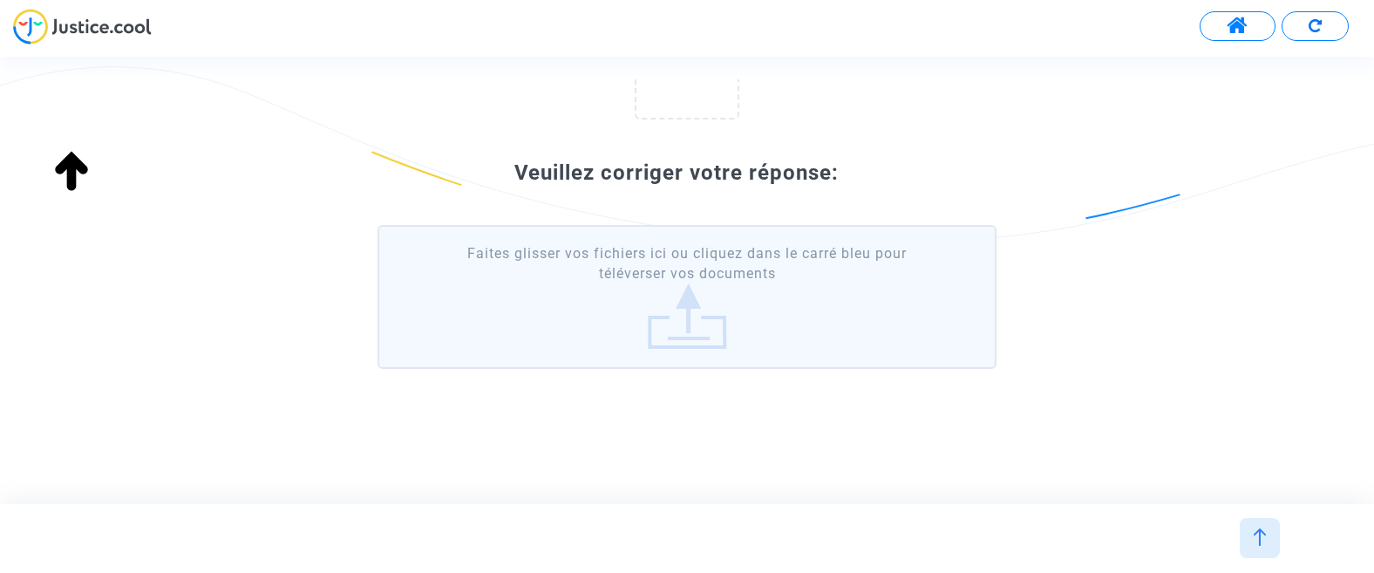
drag, startPoint x: 1184, startPoint y: 290, endPoint x: 1203, endPoint y: 189, distance: 103.0
click at [1185, 301] on div "A la question « Téléchargez le recours (RAPO) envoyé à l'ANAH » vous aviez répo…" at bounding box center [687, 133] width 1374 height 546
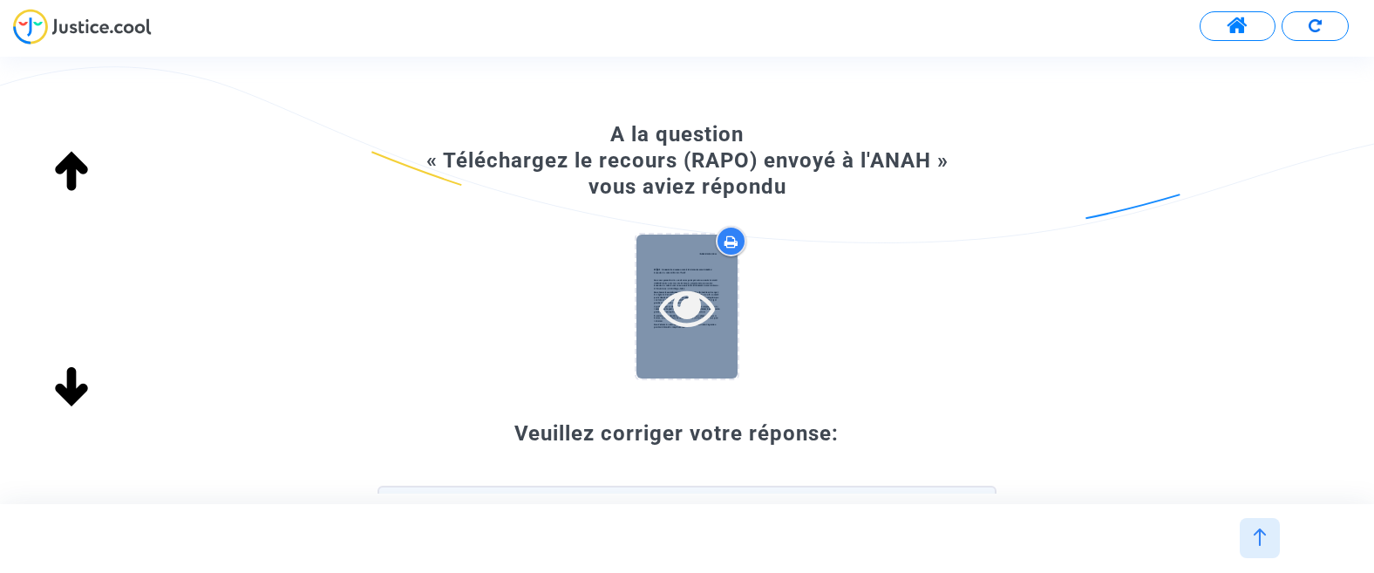
scroll to position [0, 0]
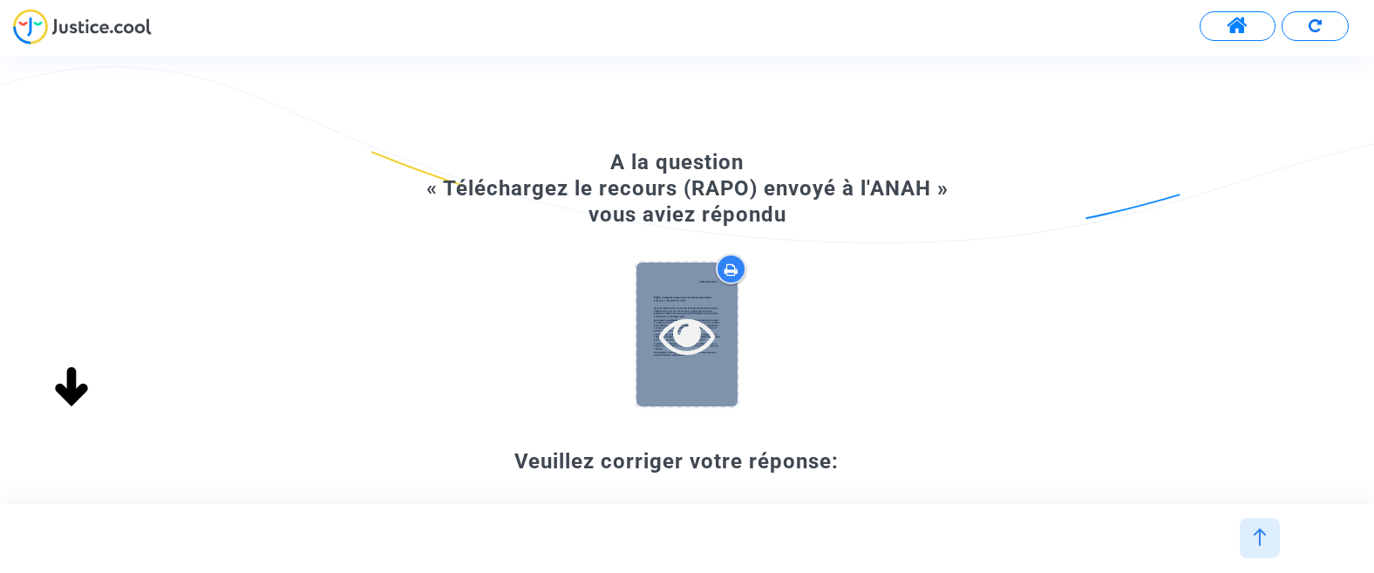
click at [698, 310] on icon at bounding box center [687, 335] width 57 height 56
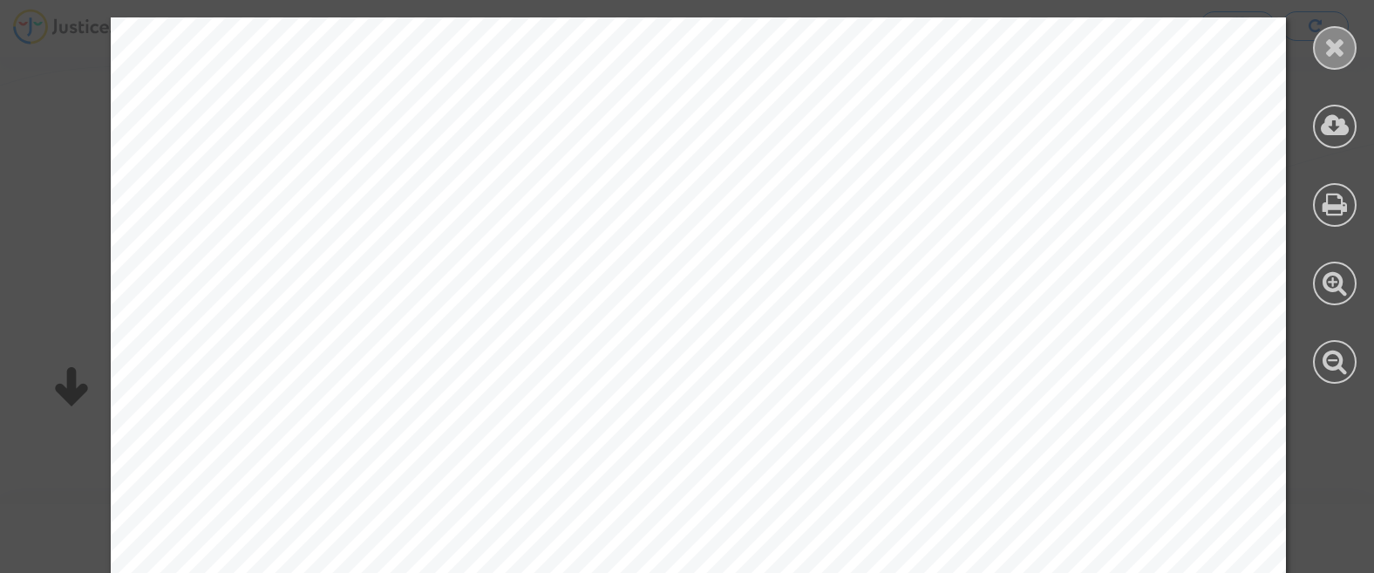
click at [1348, 46] on div at bounding box center [1335, 48] width 44 height 44
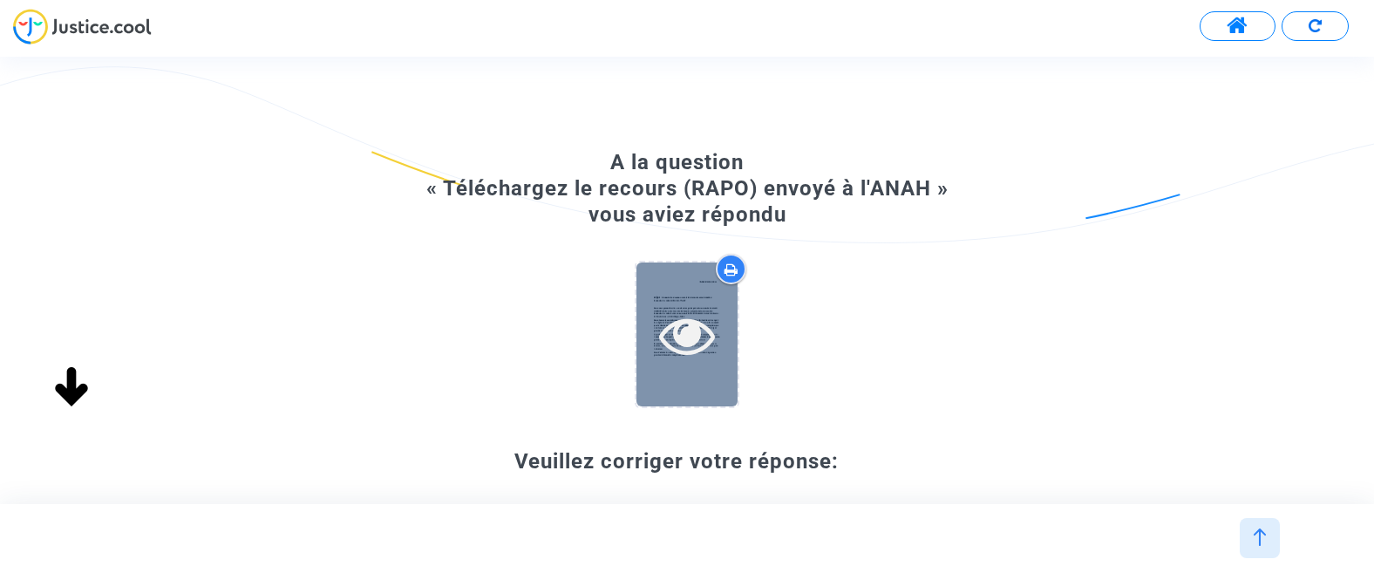
click at [694, 336] on icon at bounding box center [687, 335] width 57 height 56
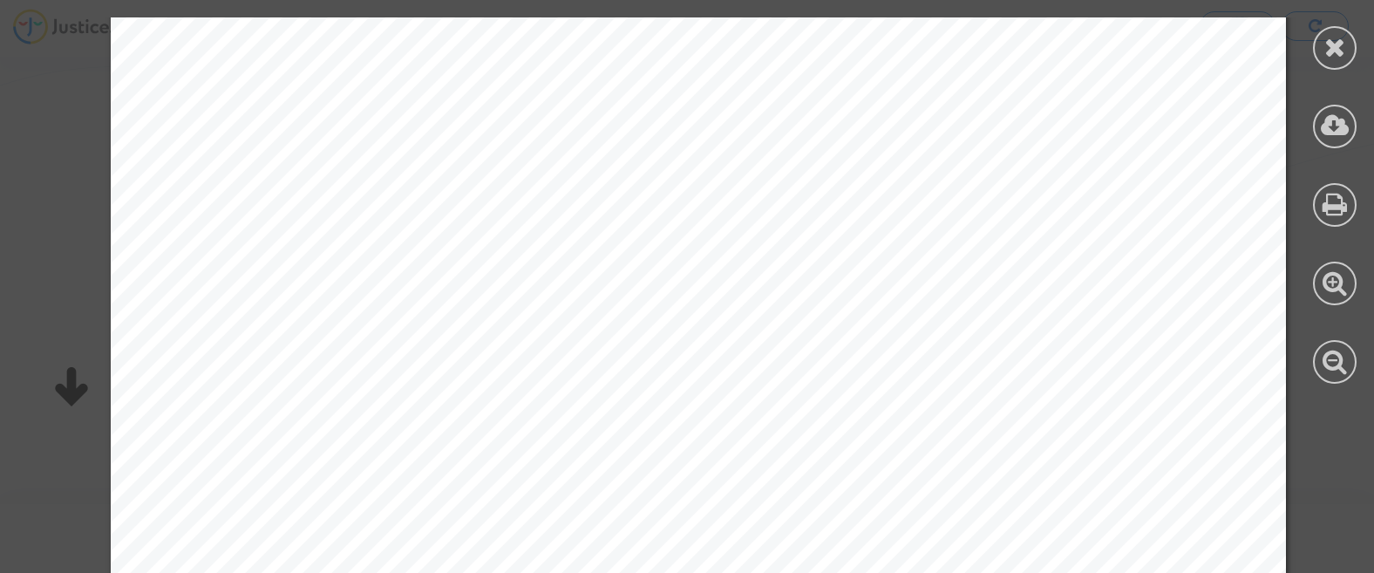
scroll to position [87, 0]
